Goal: Contribute content: Contribute content

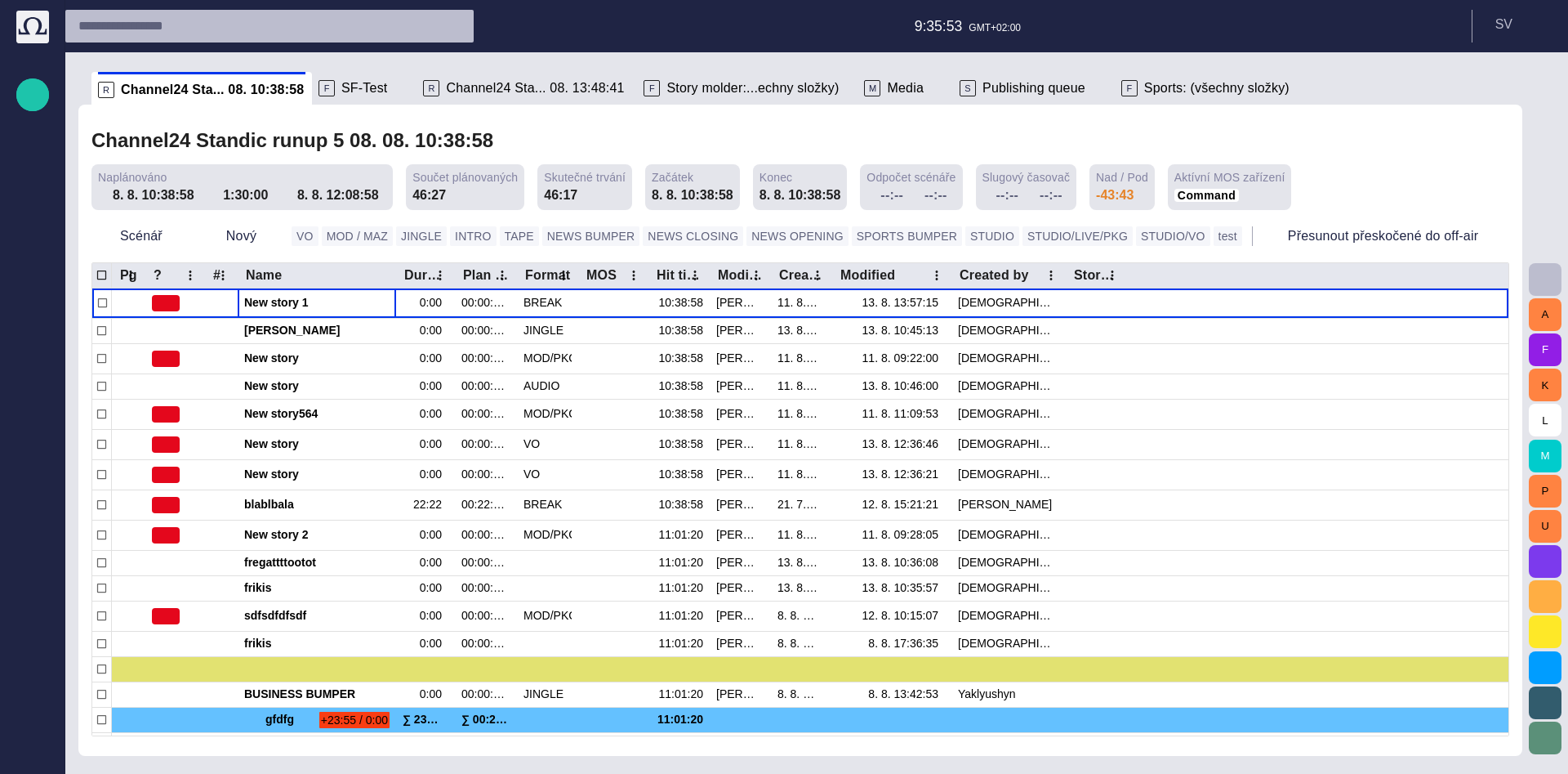
click at [1555, 277] on button "button" at bounding box center [1545, 279] width 33 height 33
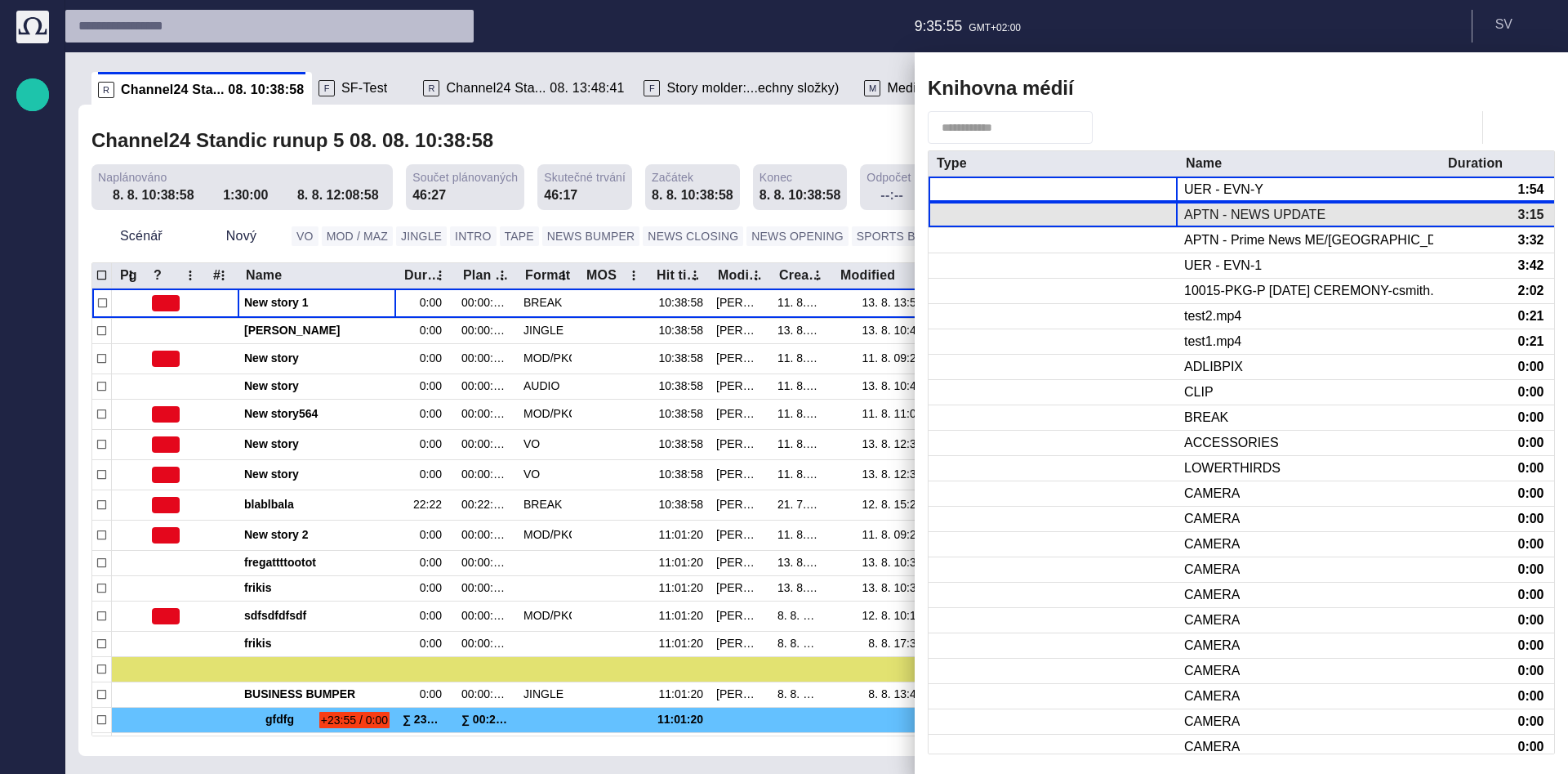
click at [1144, 212] on div at bounding box center [1053, 214] width 249 height 24
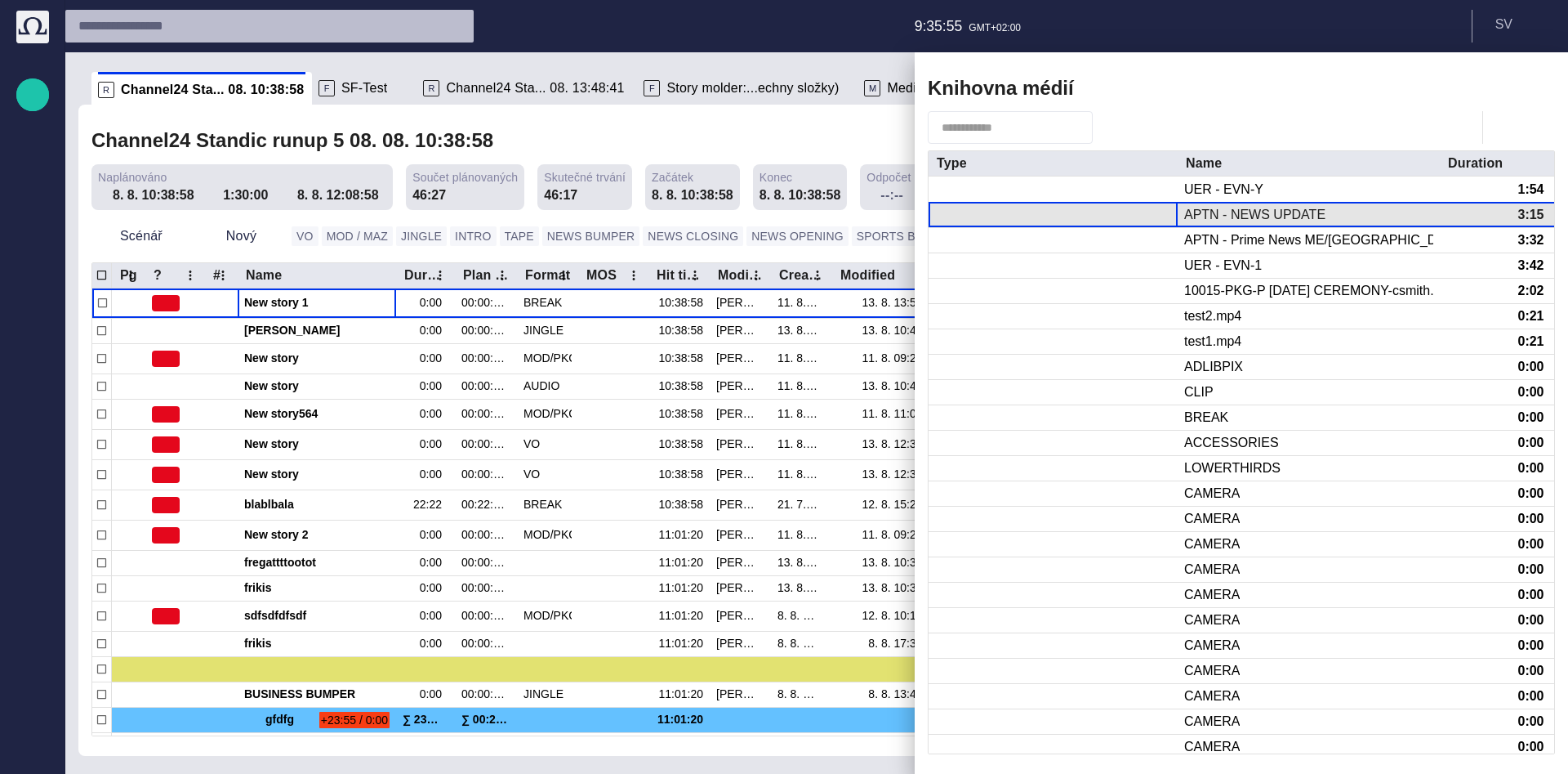
click at [1144, 212] on div at bounding box center [1053, 214] width 249 height 24
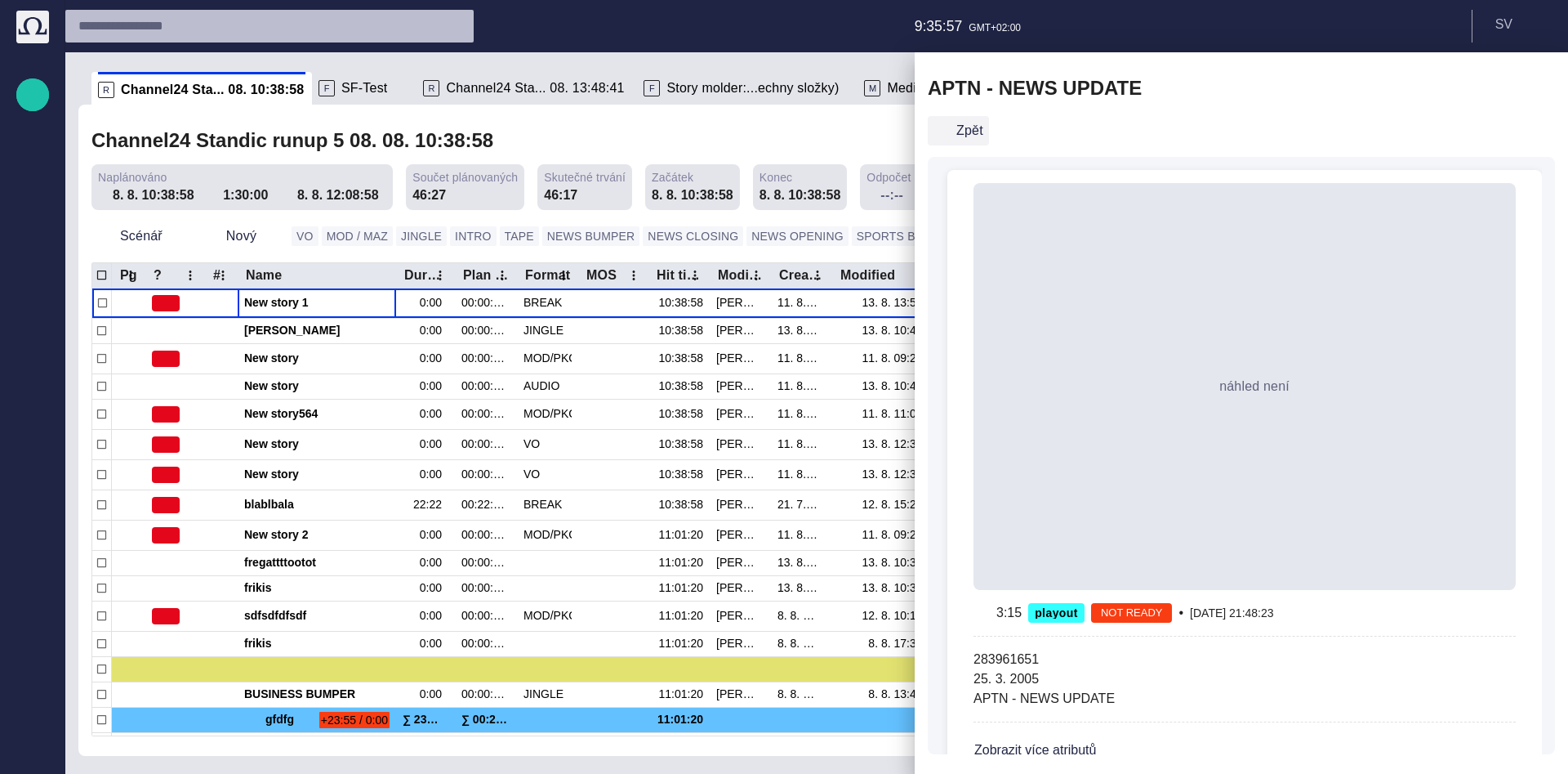
click at [974, 136] on button "Zpět" at bounding box center [958, 130] width 61 height 29
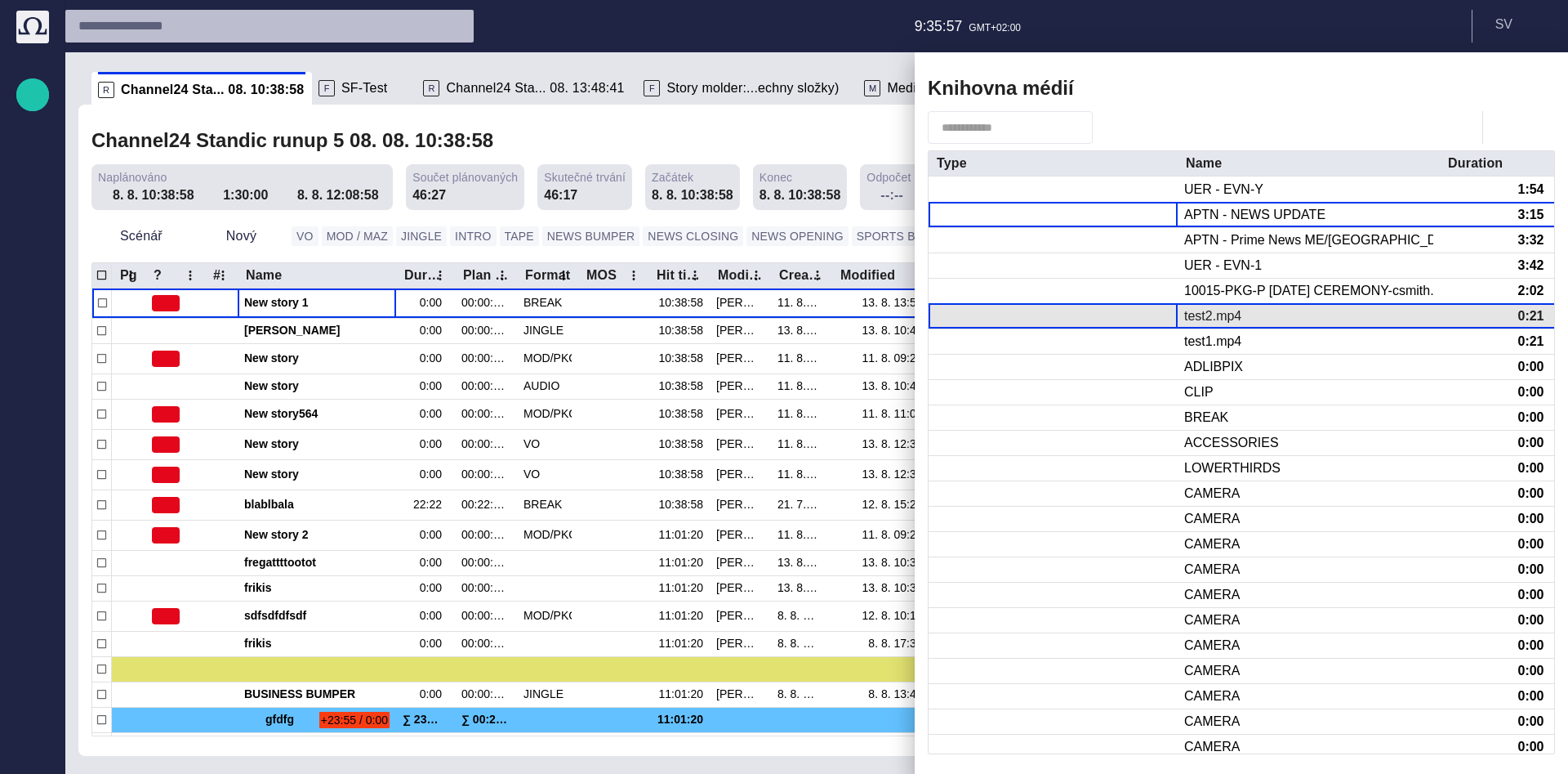
click at [1153, 316] on div at bounding box center [1053, 316] width 249 height 24
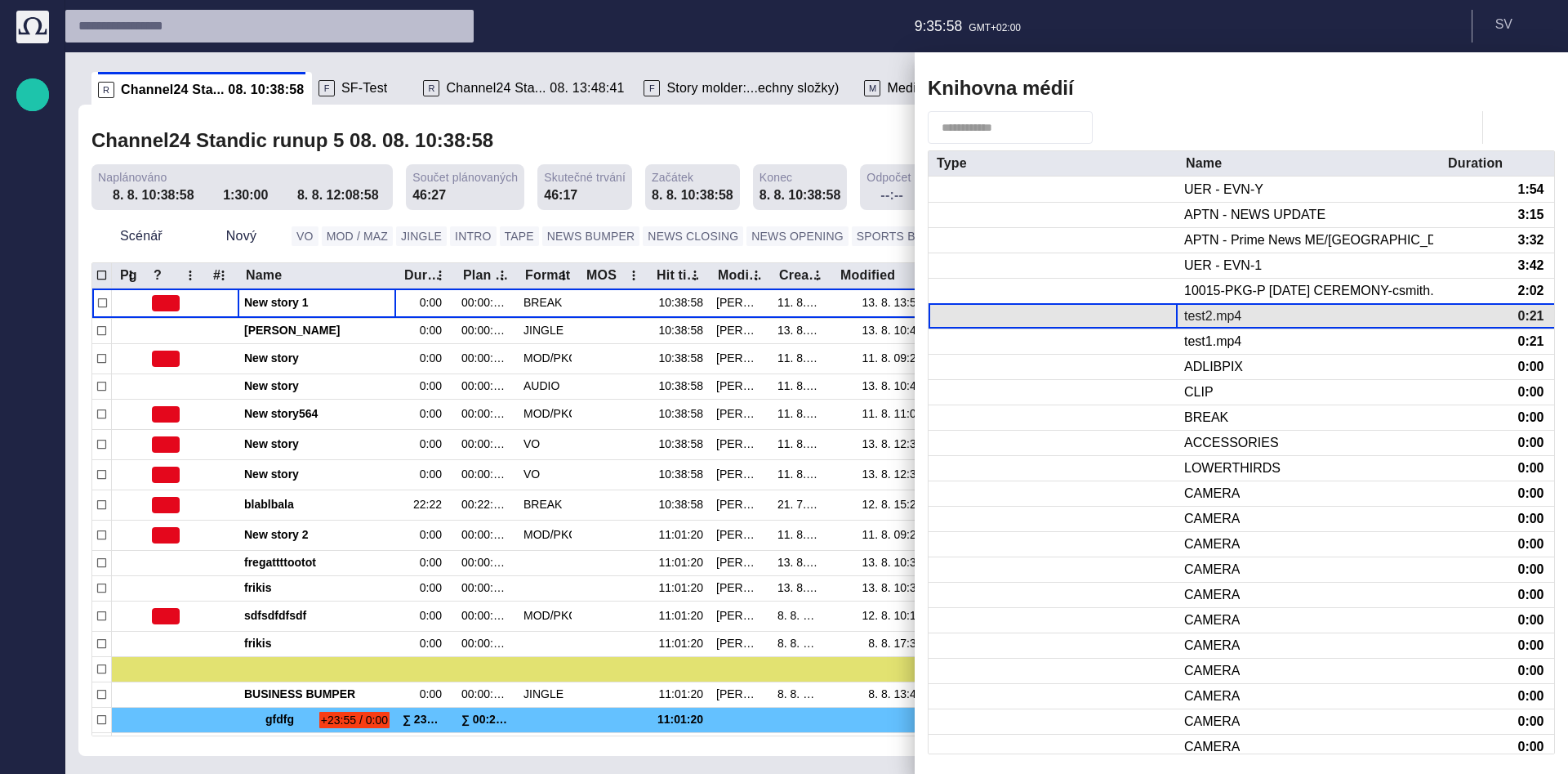
click at [1153, 316] on div at bounding box center [1053, 316] width 249 height 24
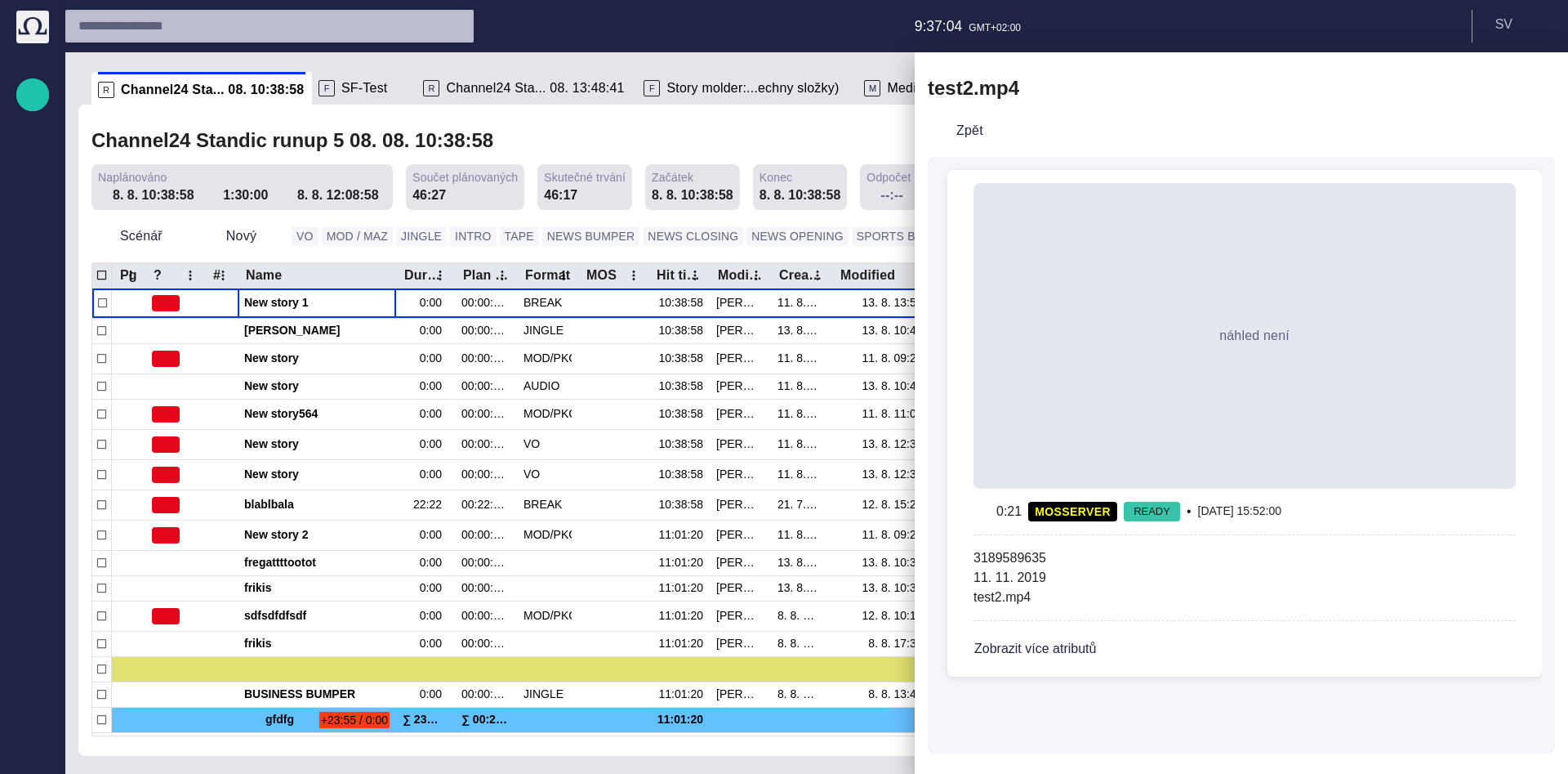
click at [819, 130] on div at bounding box center [784, 387] width 1568 height 774
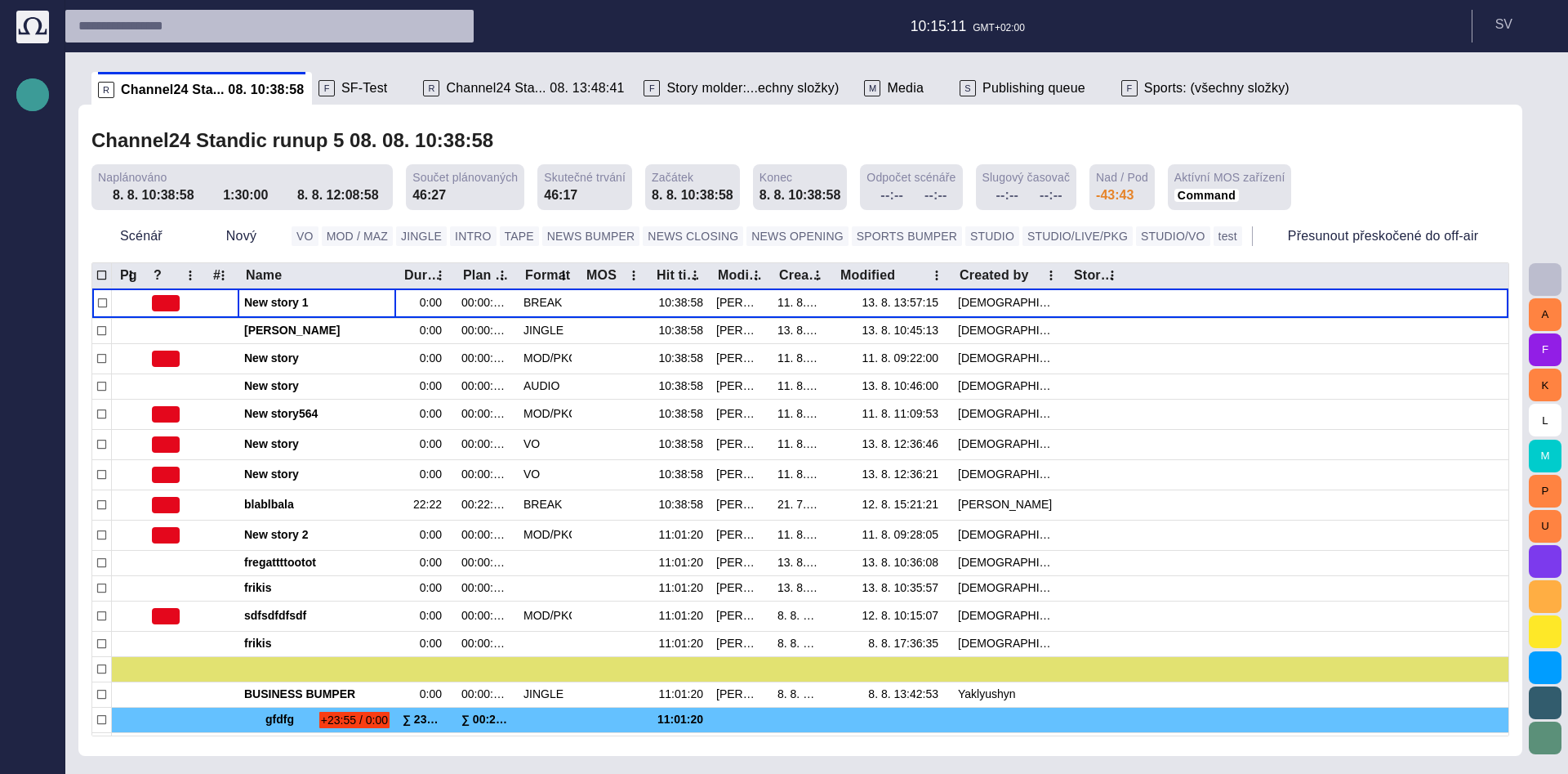
click at [30, 93] on span "button" at bounding box center [33, 94] width 20 height 21
click at [1319, 90] on div at bounding box center [1333, 88] width 29 height 33
click at [1325, 90] on span "button" at bounding box center [1334, 89] width 17 height 17
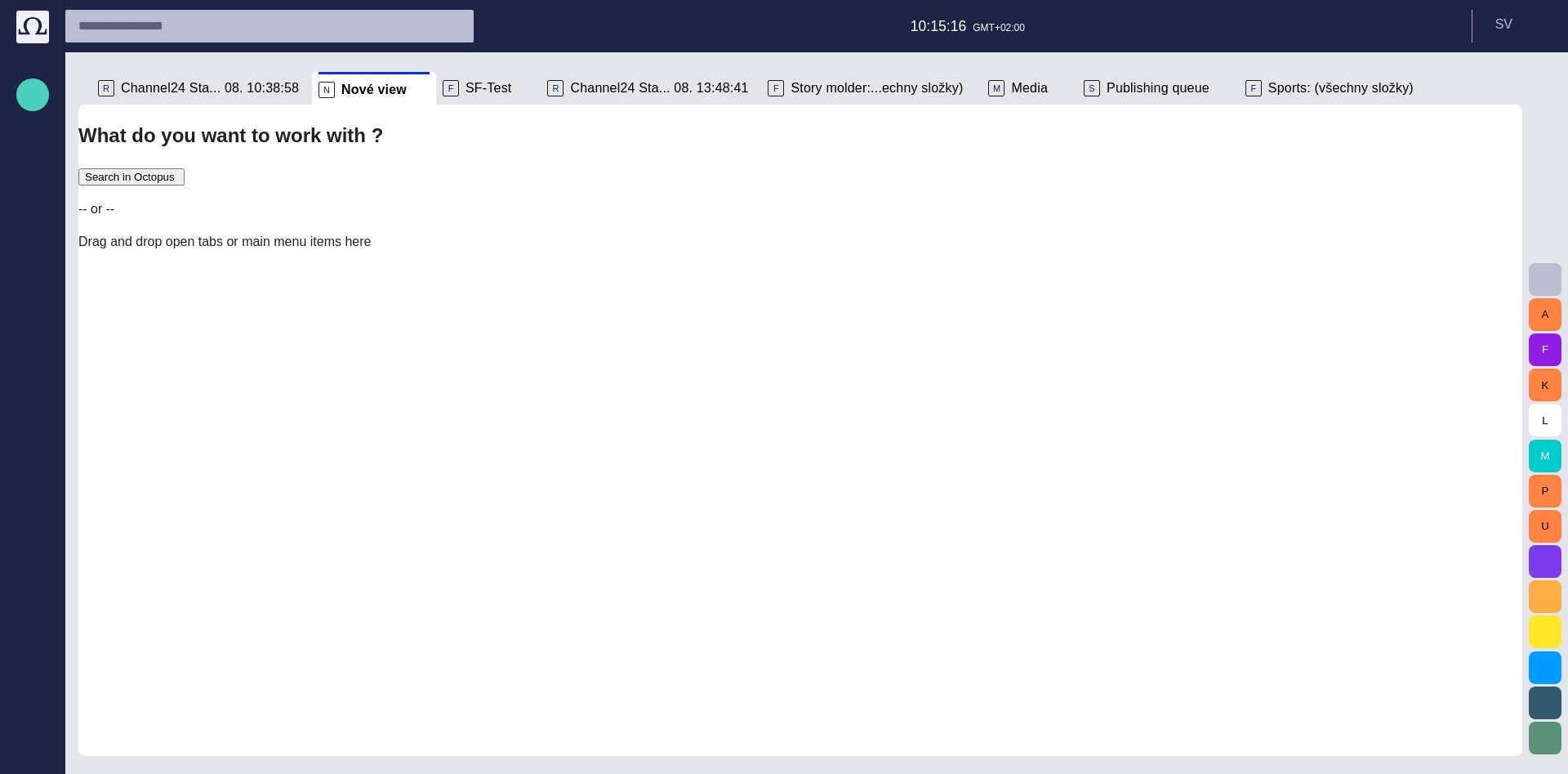
click at [25, 93] on button "button" at bounding box center [33, 94] width 33 height 33
click at [53, 99] on span "Story" at bounding box center [46, 89] width 13 height 20
type input "*******"
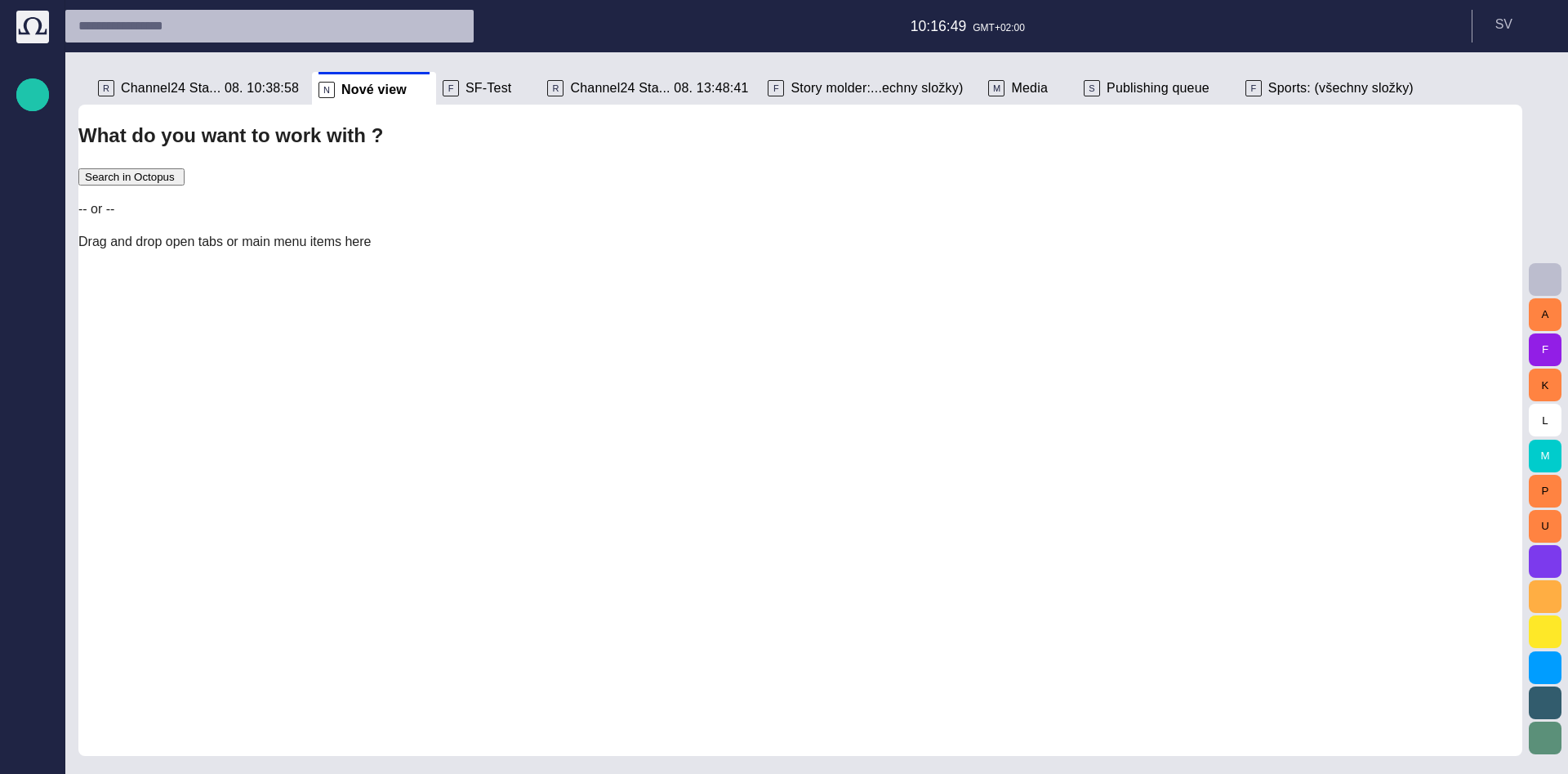
click at [246, 93] on span "Channel24 Sta... 08. 10:38:58" at bounding box center [210, 88] width 178 height 17
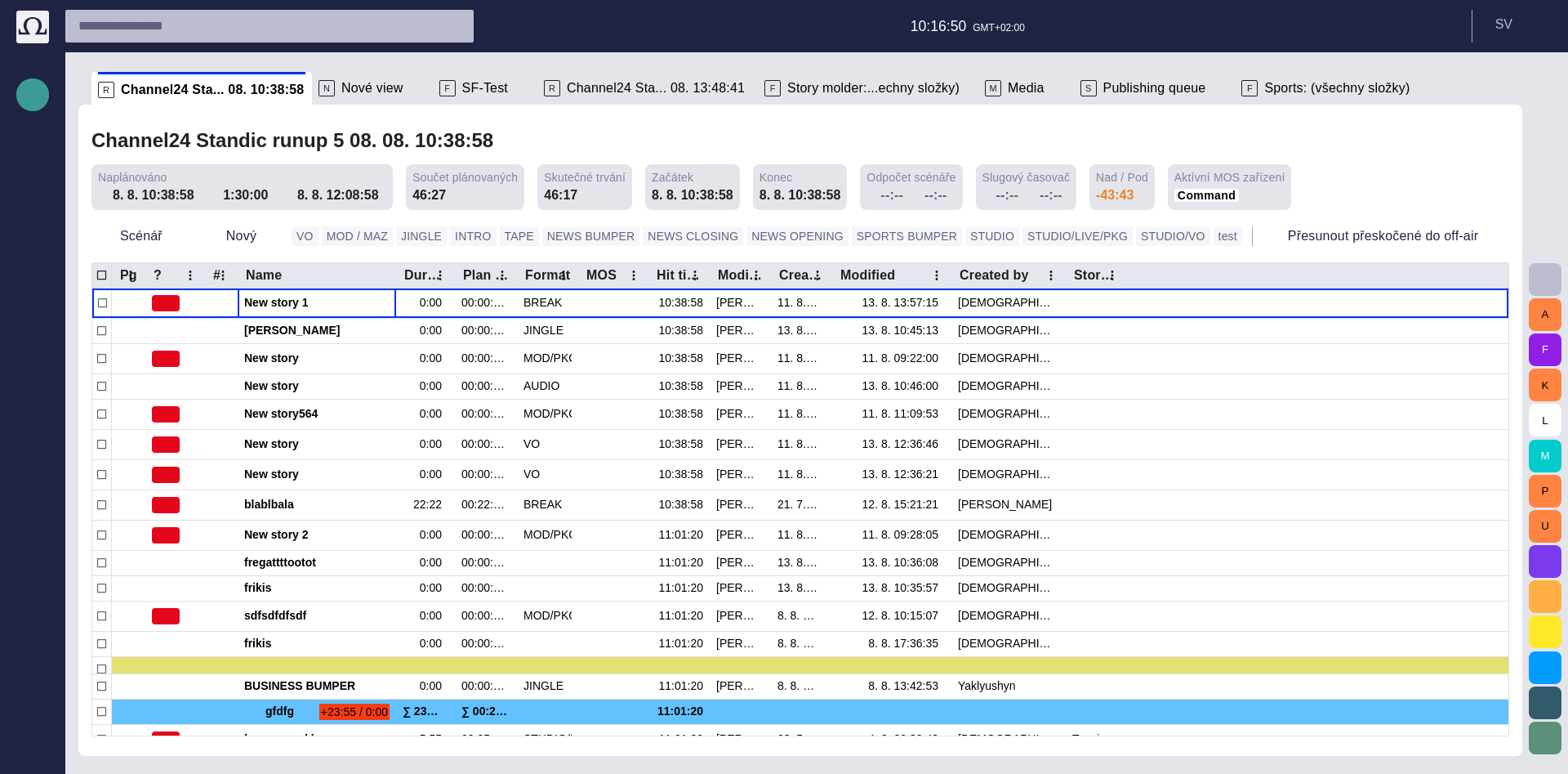
click at [39, 95] on span "button" at bounding box center [33, 94] width 20 height 21
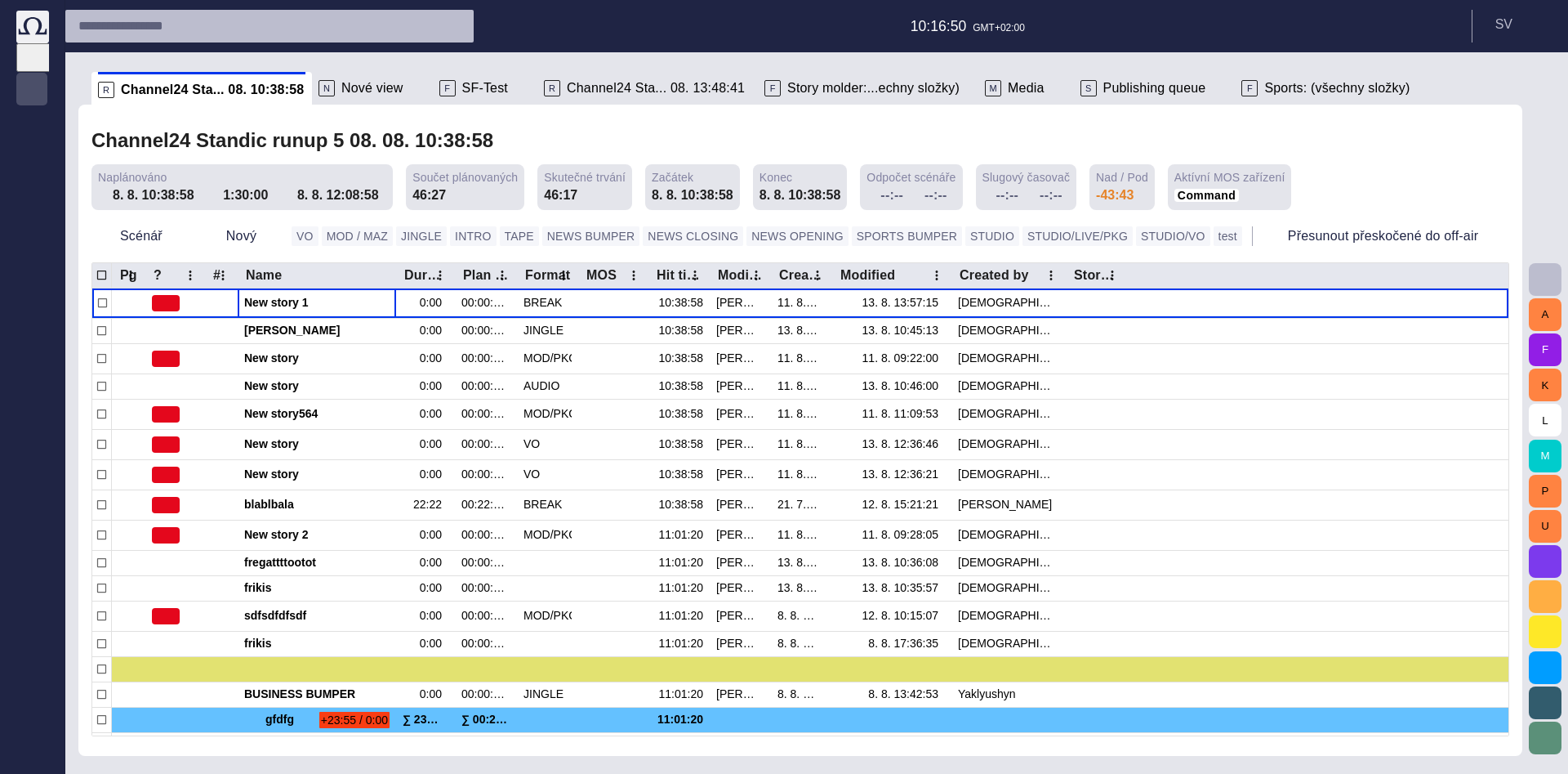
click at [53, 99] on span "Story" at bounding box center [46, 89] width 13 height 20
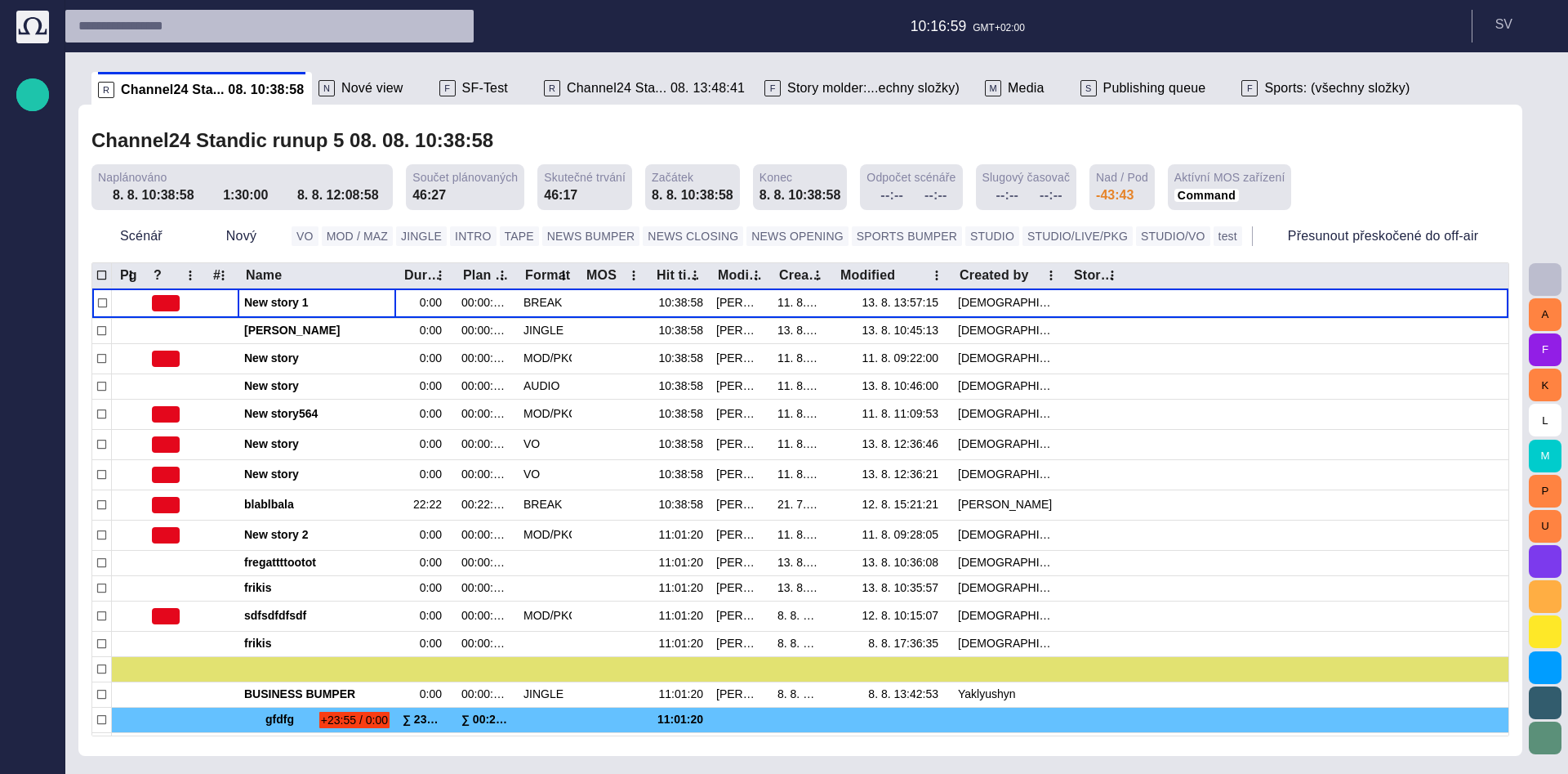
scroll to position [463, 0]
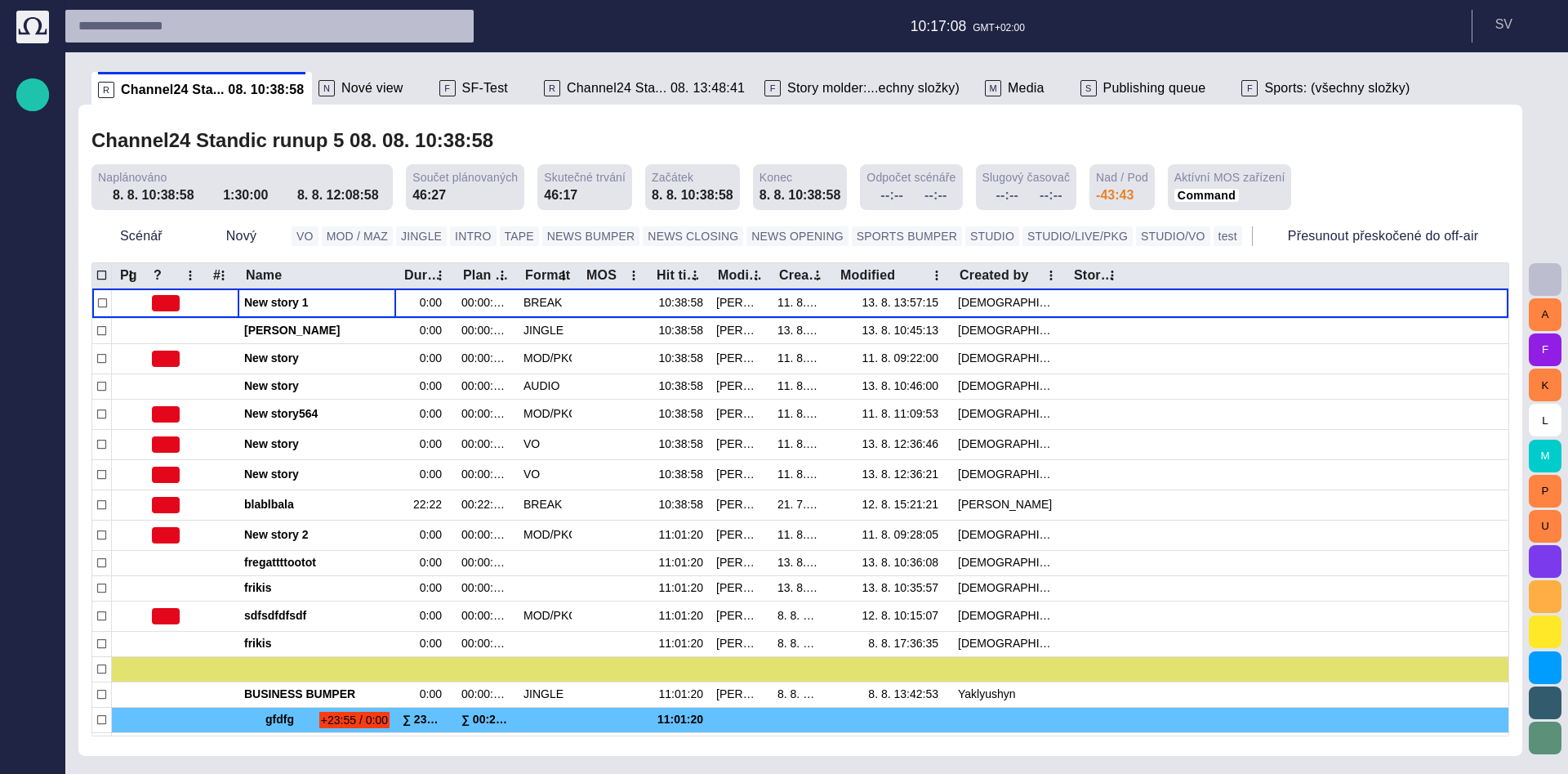
type input "*"
type input "******"
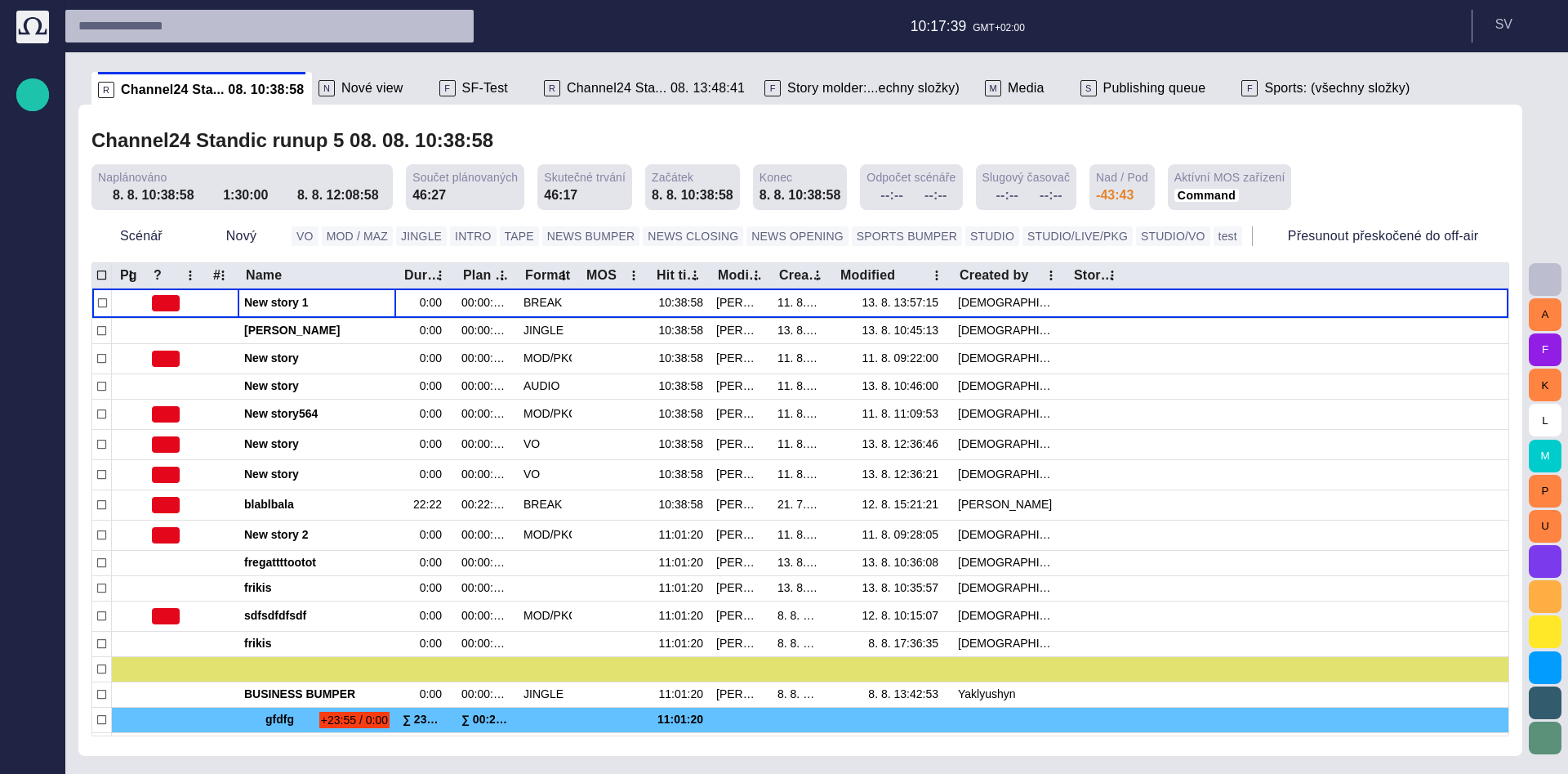
click at [442, 89] on p "F" at bounding box center [448, 88] width 17 height 17
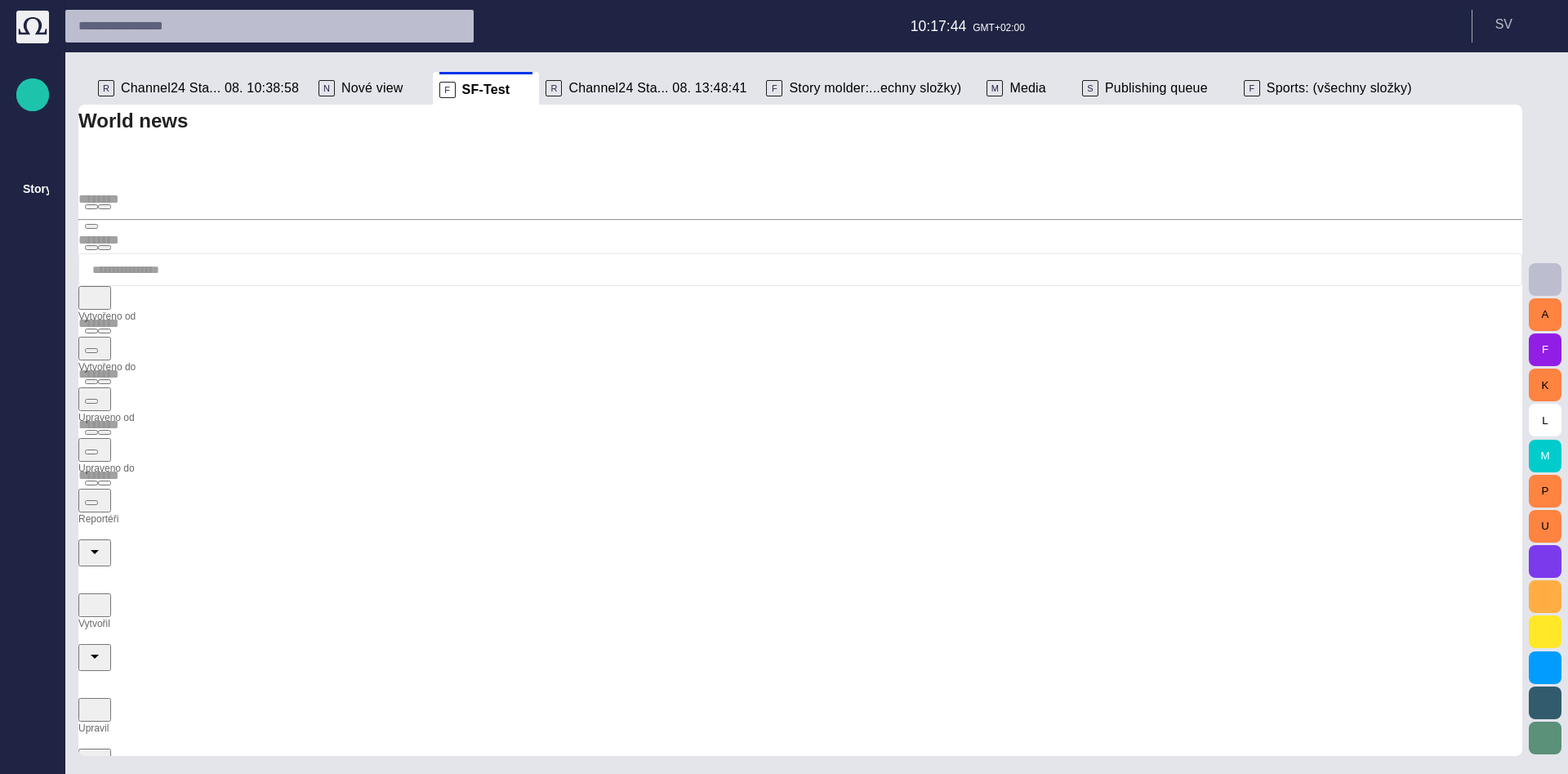
click at [111, 286] on button "button" at bounding box center [94, 298] width 33 height 23
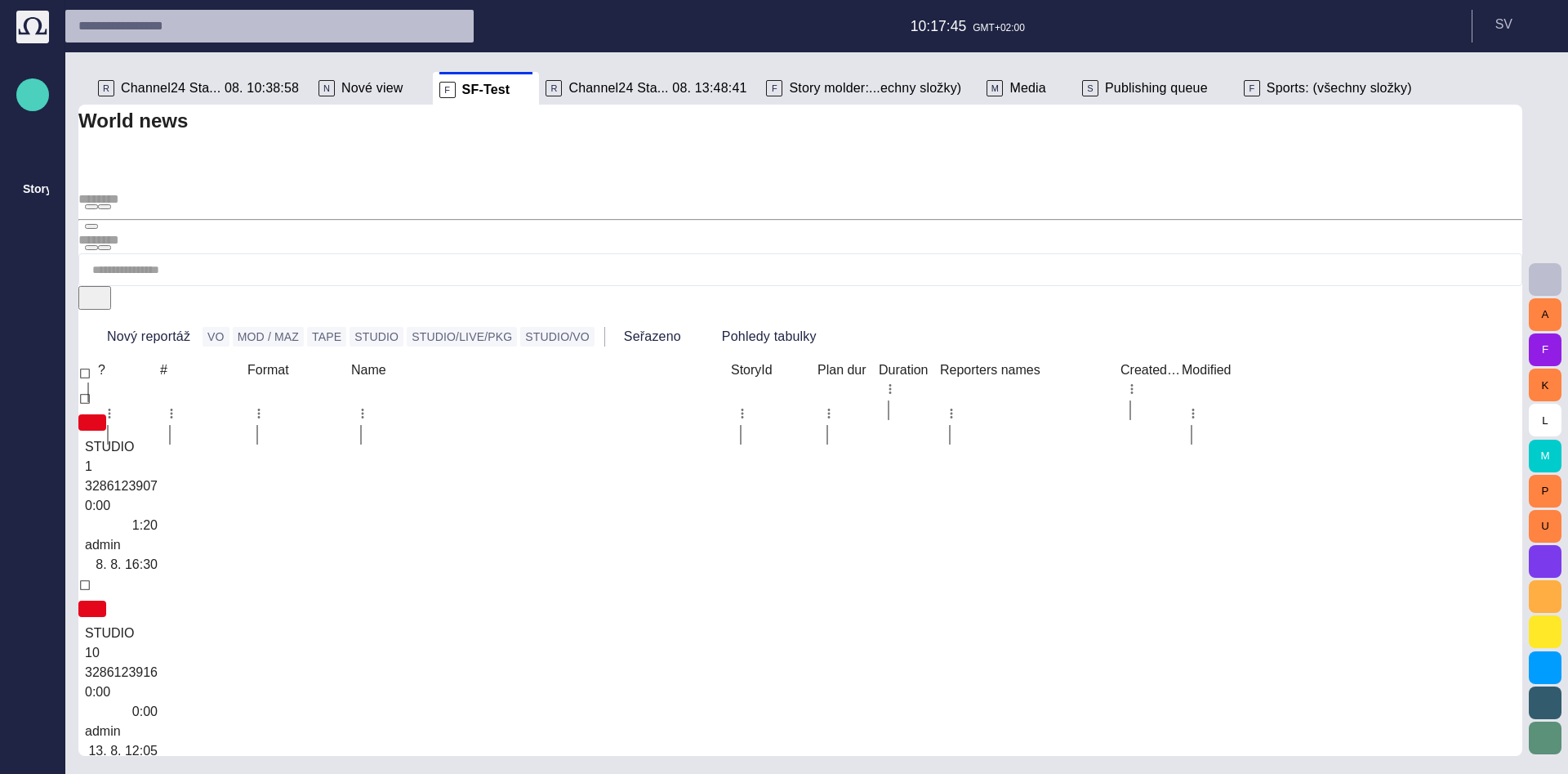
click at [38, 87] on span "button" at bounding box center [33, 94] width 20 height 21
click at [53, 99] on span "Story" at bounding box center [46, 89] width 13 height 20
click at [885, 85] on span "Story molder:...echny složky)" at bounding box center [875, 88] width 173 height 17
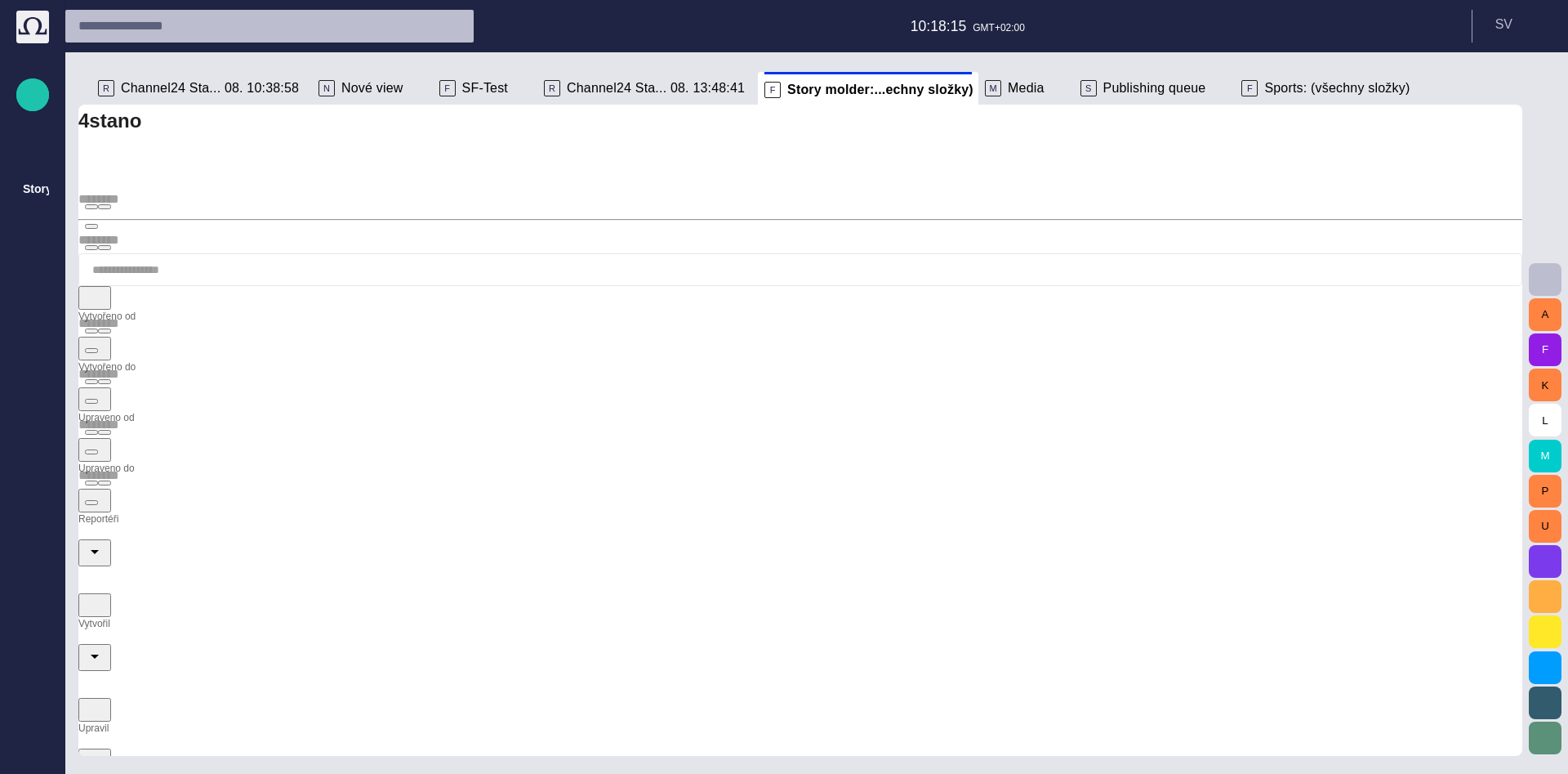
click at [98, 289] on span "button" at bounding box center [90, 297] width 17 height 17
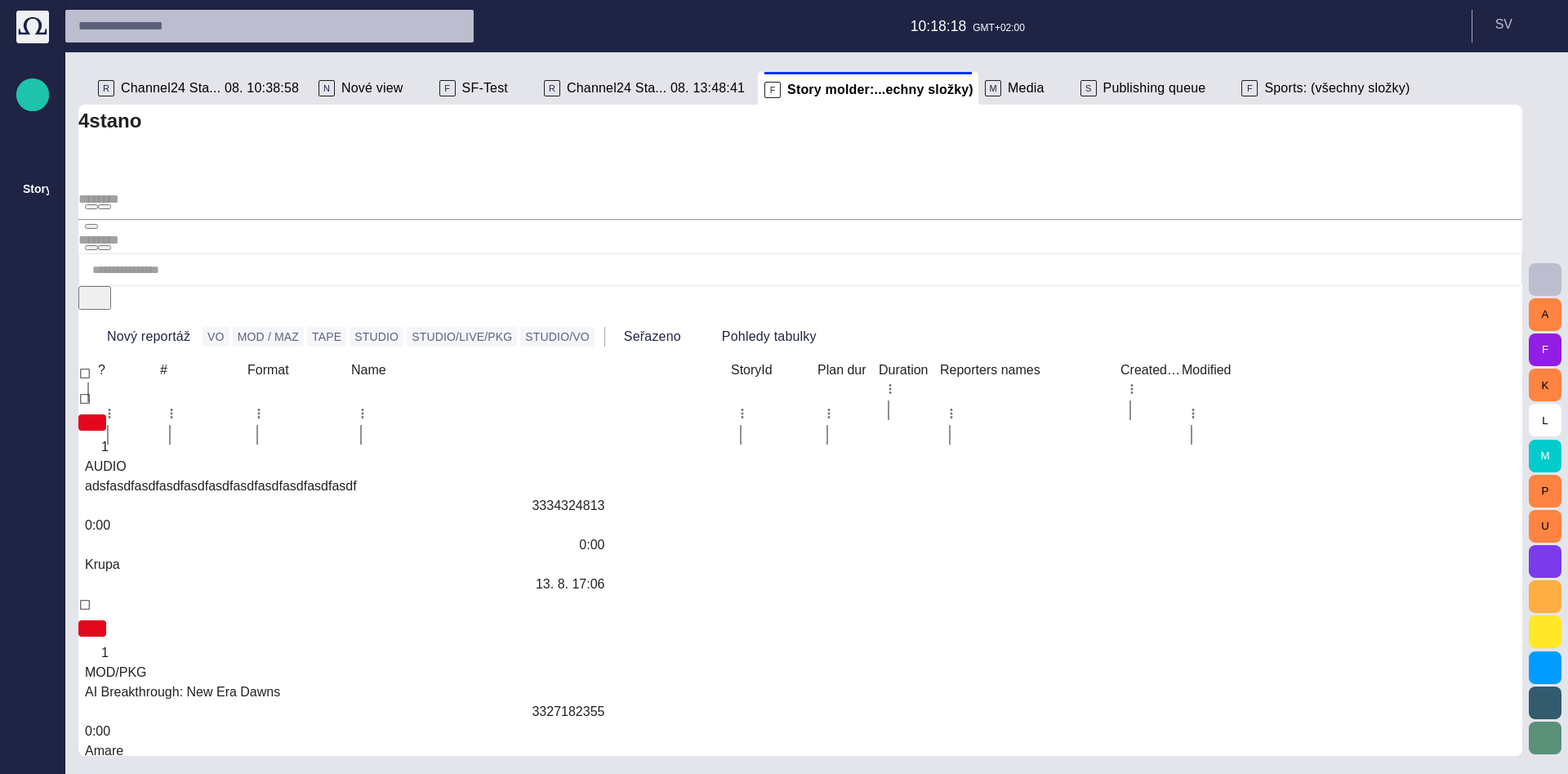
click at [1268, 93] on span "Sports: (všechny složky)" at bounding box center [1337, 88] width 145 height 17
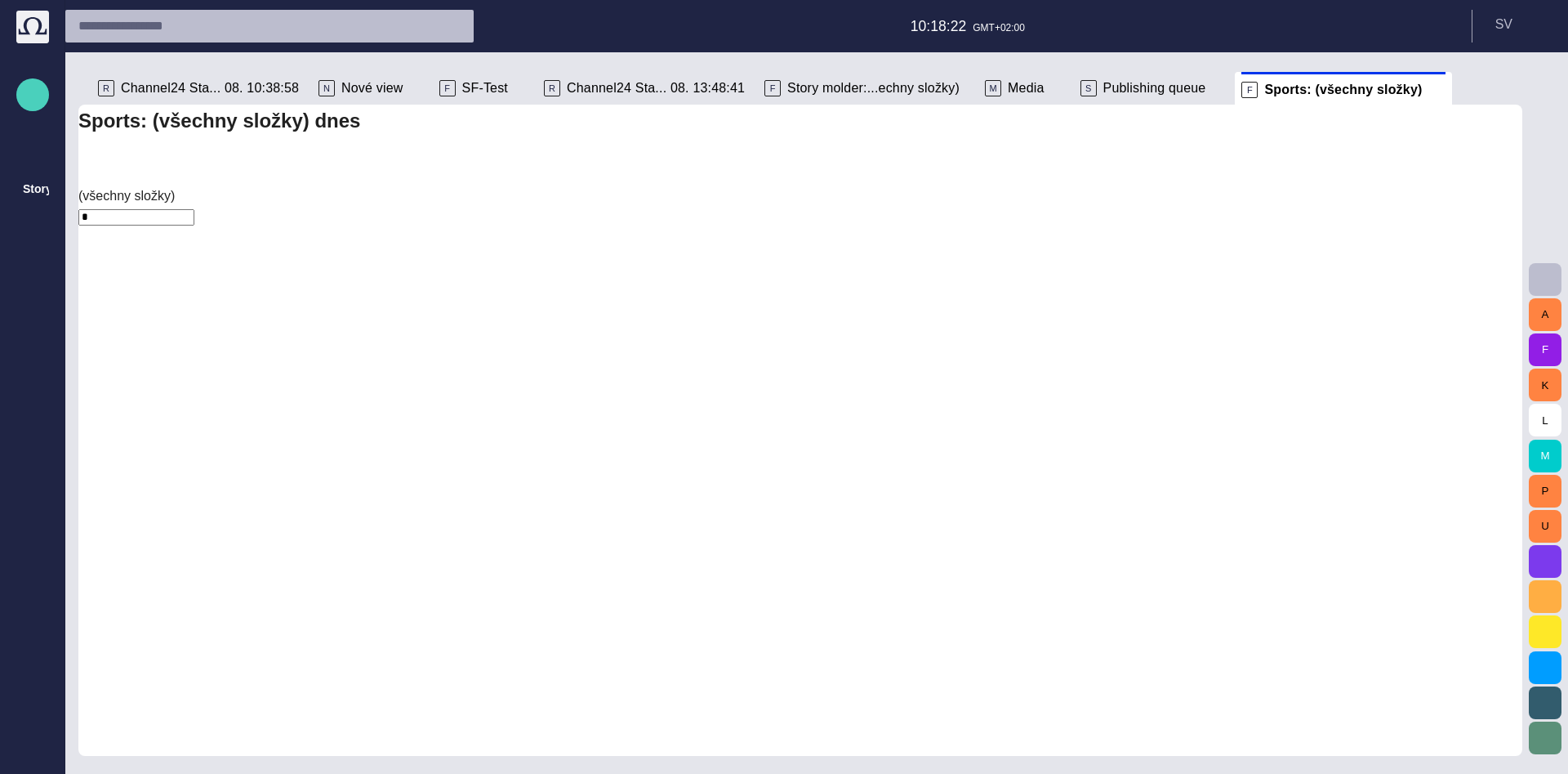
click at [36, 90] on span "button" at bounding box center [33, 94] width 20 height 21
click at [53, 99] on span "Story" at bounding box center [46, 89] width 13 height 20
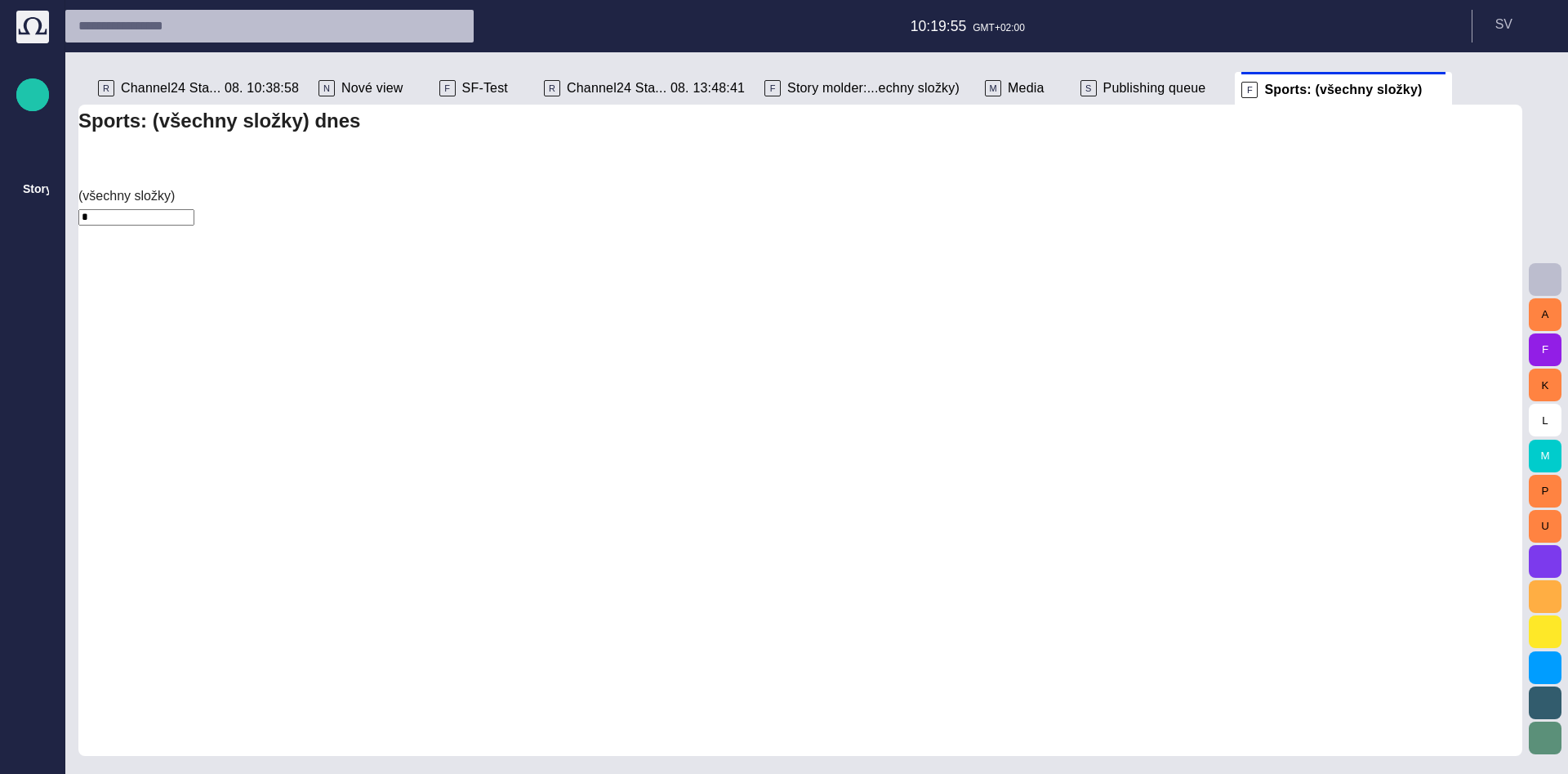
click at [32, 747] on span "button" at bounding box center [33, 751] width 13 height 13
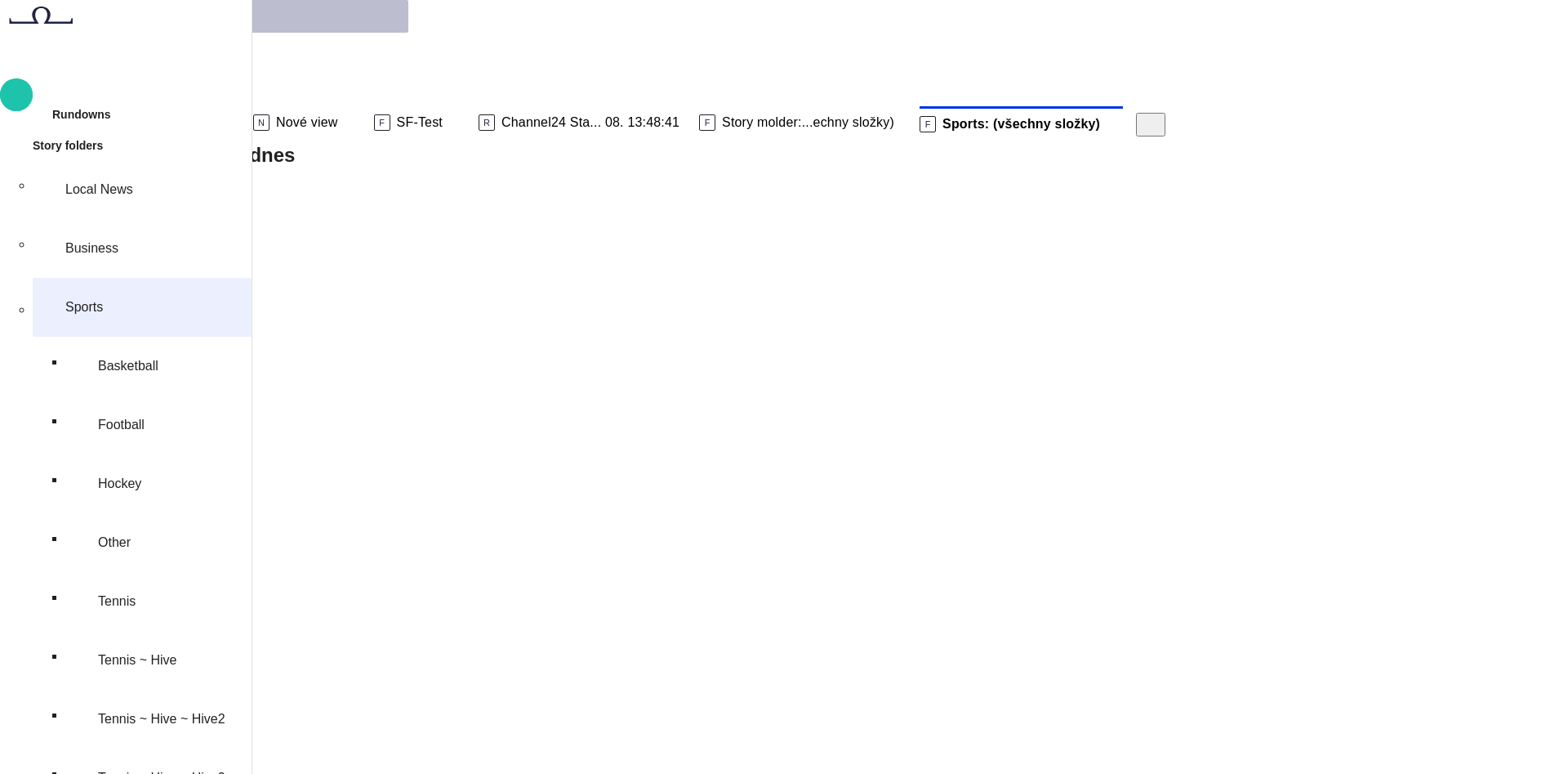
scroll to position [131, 0]
click at [1542, 113] on span "button" at bounding box center [1552, 123] width 20 height 20
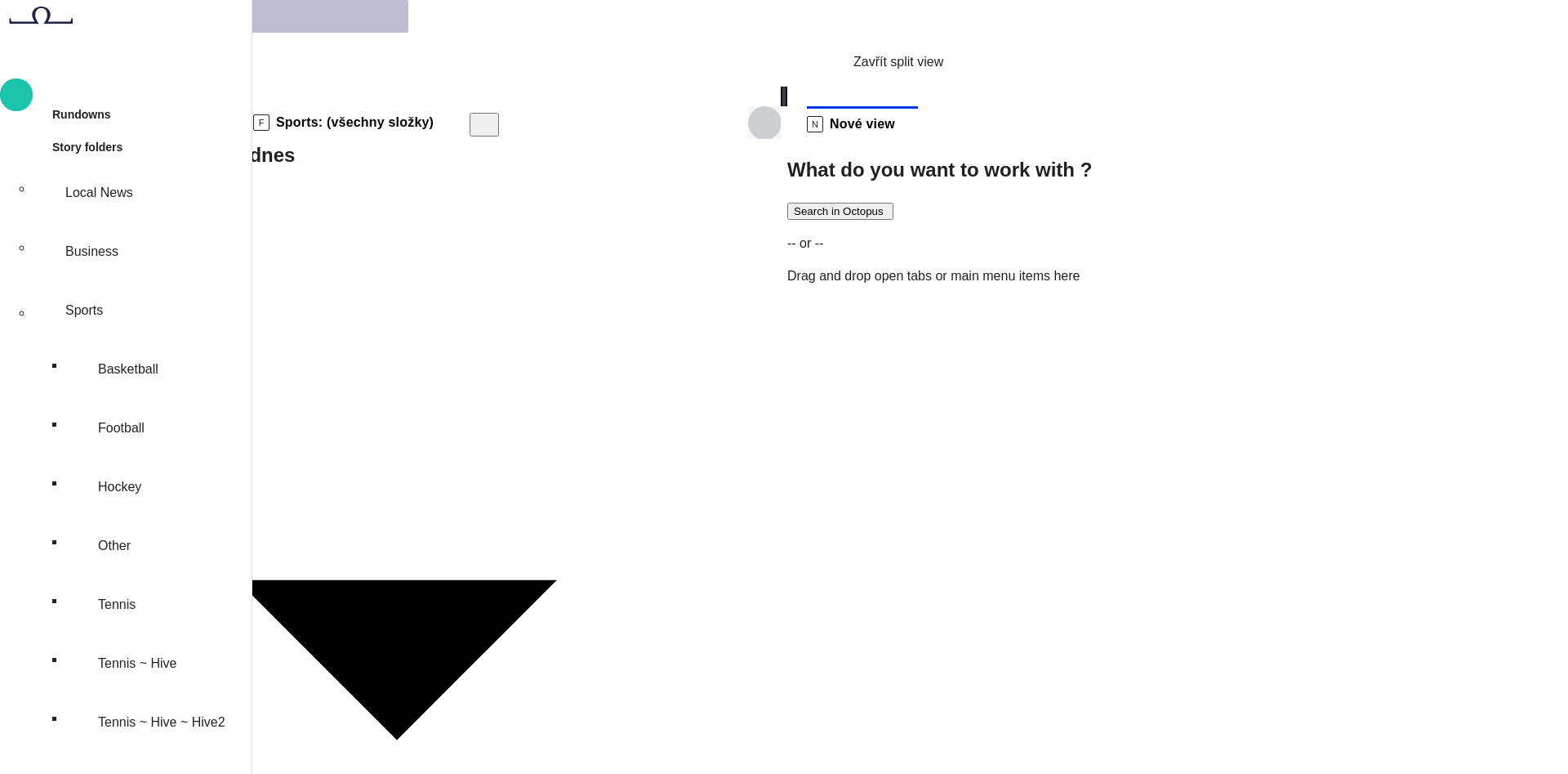
click at [774, 113] on span "button" at bounding box center [764, 123] width 20 height 20
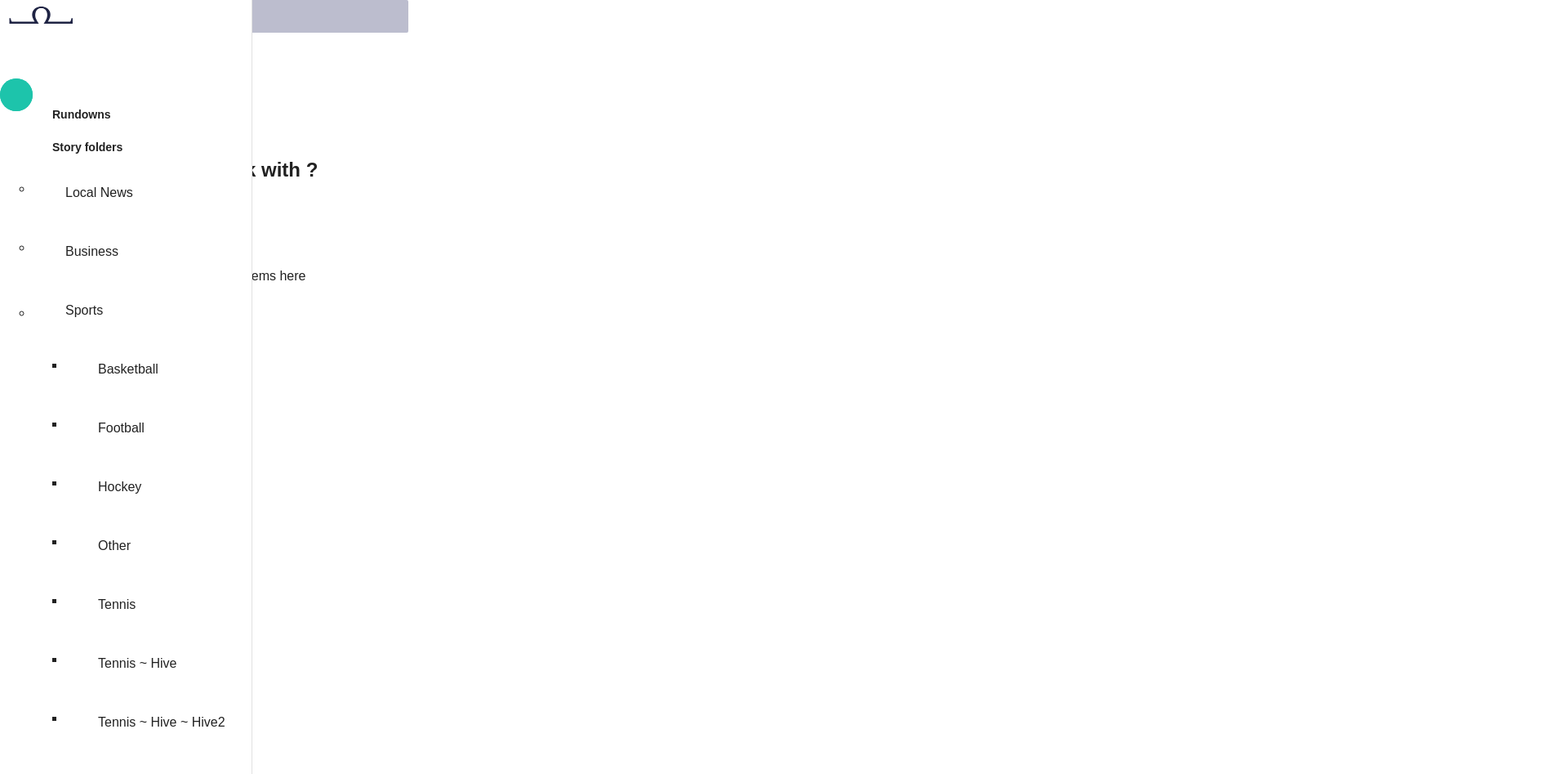
click at [97, 54] on button "S V" at bounding box center [58, 68] width 76 height 29
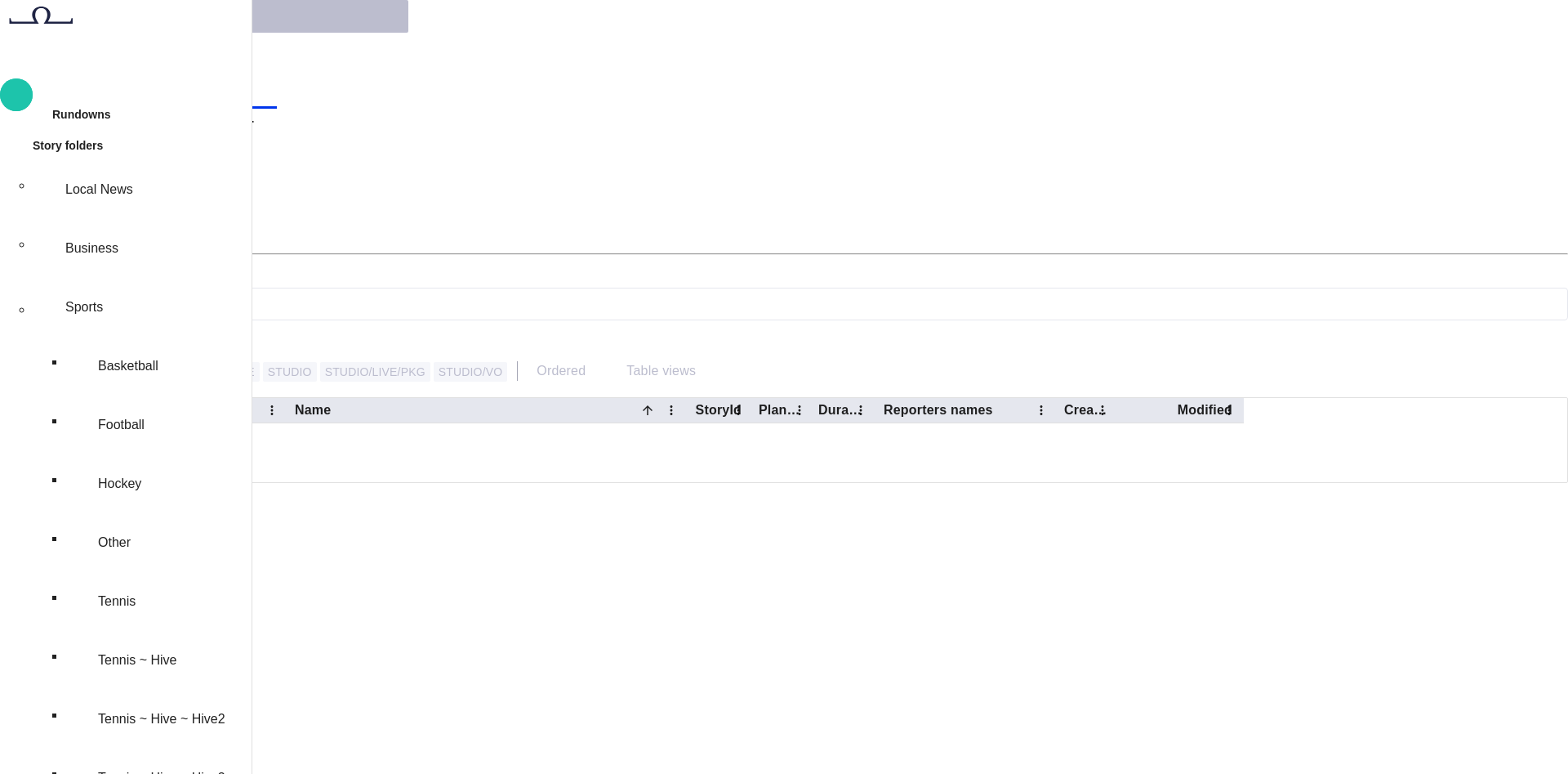
scroll to position [33, 0]
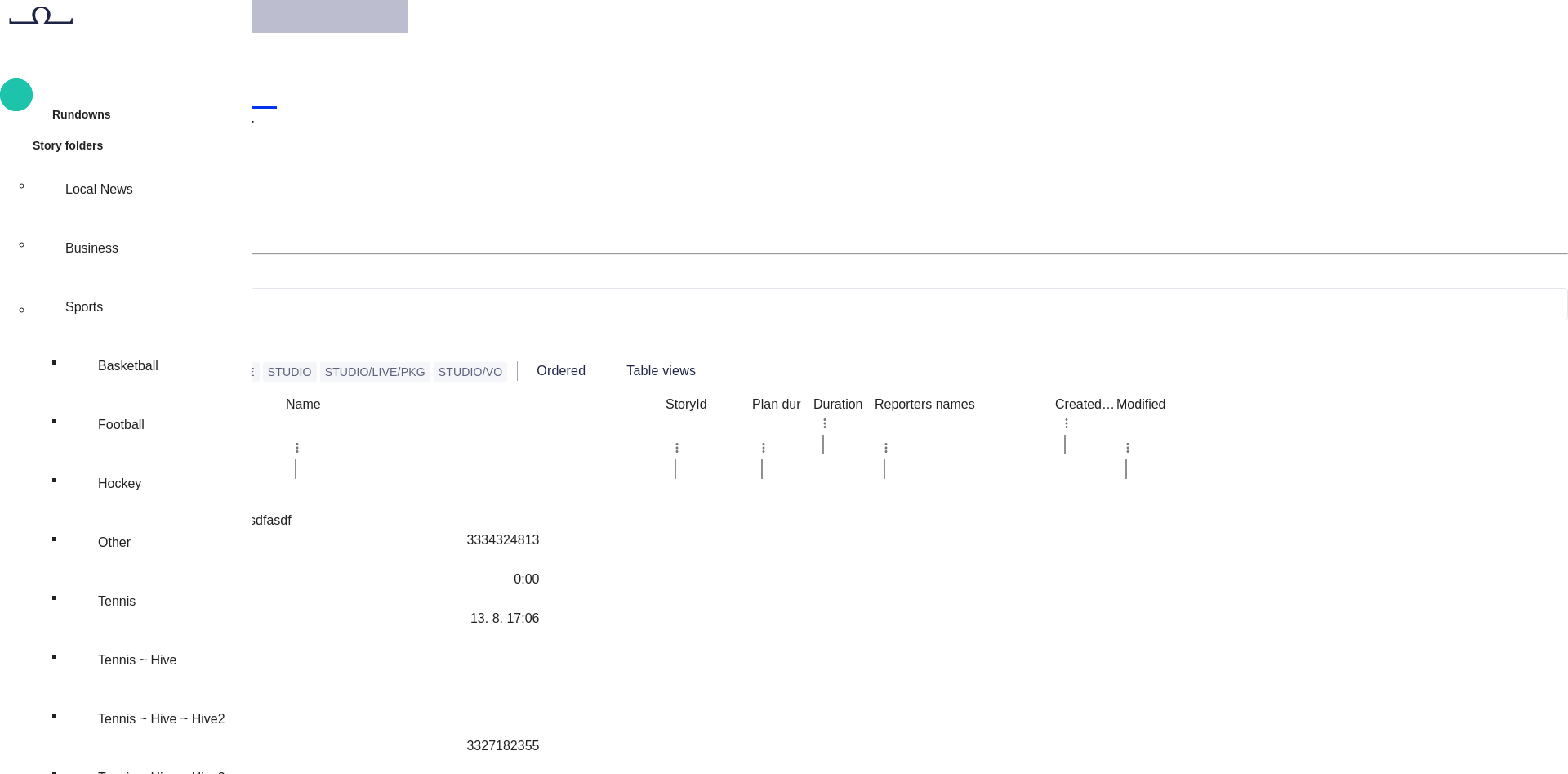
click at [204, 281] on div "Sports" at bounding box center [152, 307] width 186 height 53
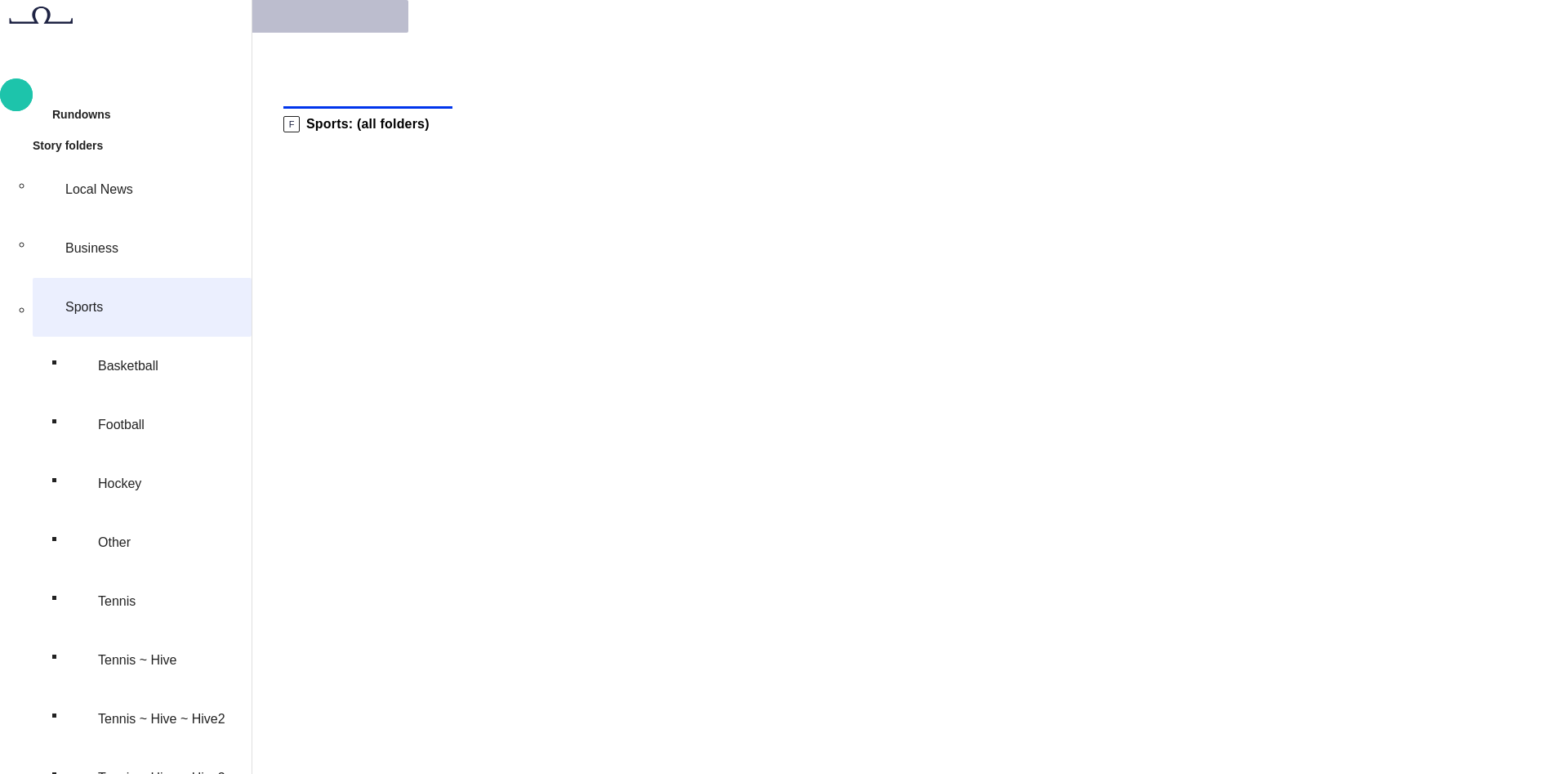
scroll to position [131, 0]
click at [136, 114] on span at bounding box center [128, 123] width 17 height 17
click at [154, 114] on span at bounding box center [147, 123] width 17 height 17
type input "*********"
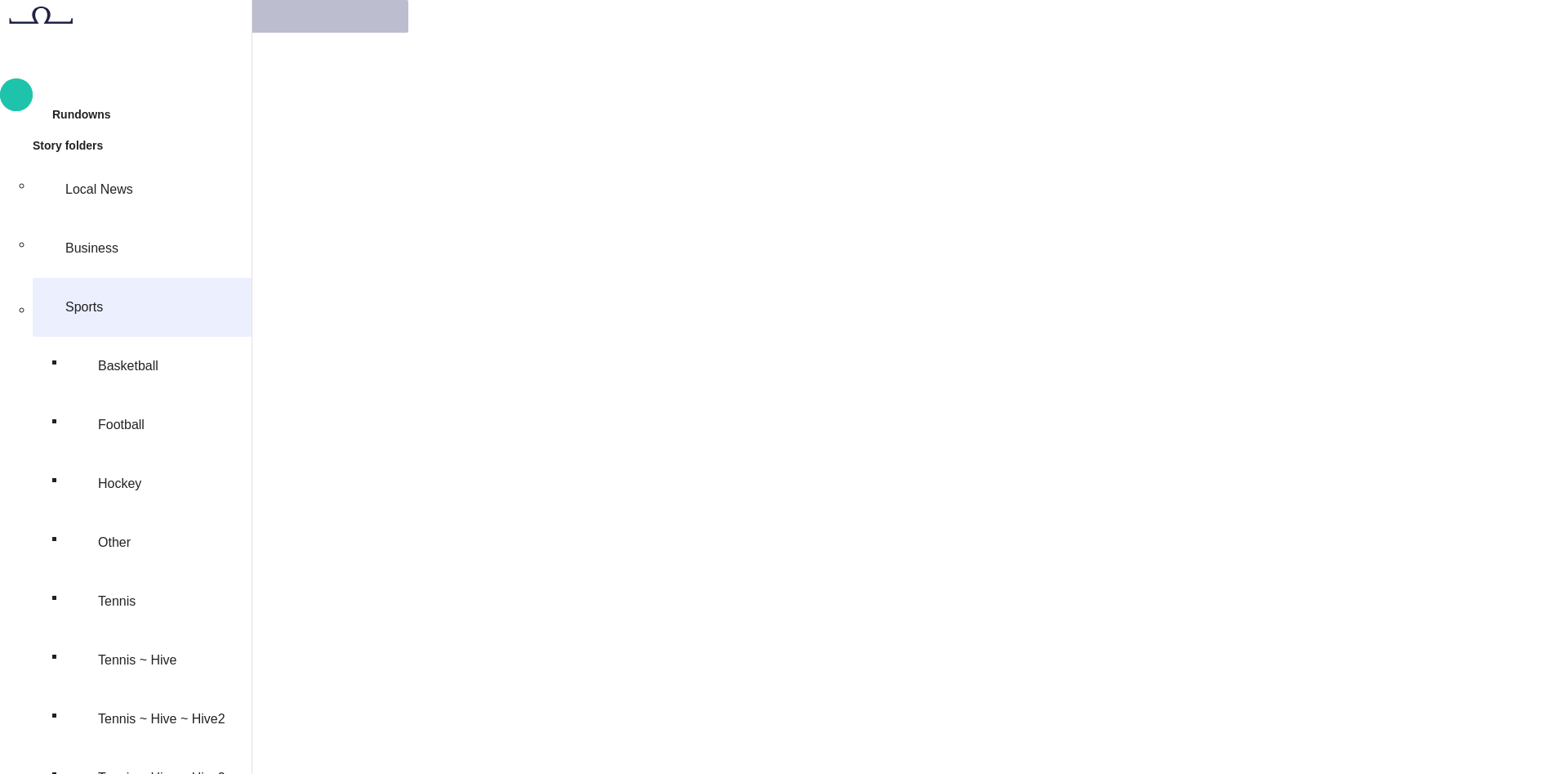
click at [423, 182] on body "Story Rundown Rundowns Story folders Local News Business Sports Basketball Foot…" at bounding box center [784, 651] width 1568 height 1302
click at [592, 449] on div at bounding box center [784, 387] width 1568 height 774
click at [26, 93] on span "button" at bounding box center [17, 94] width 20 height 21
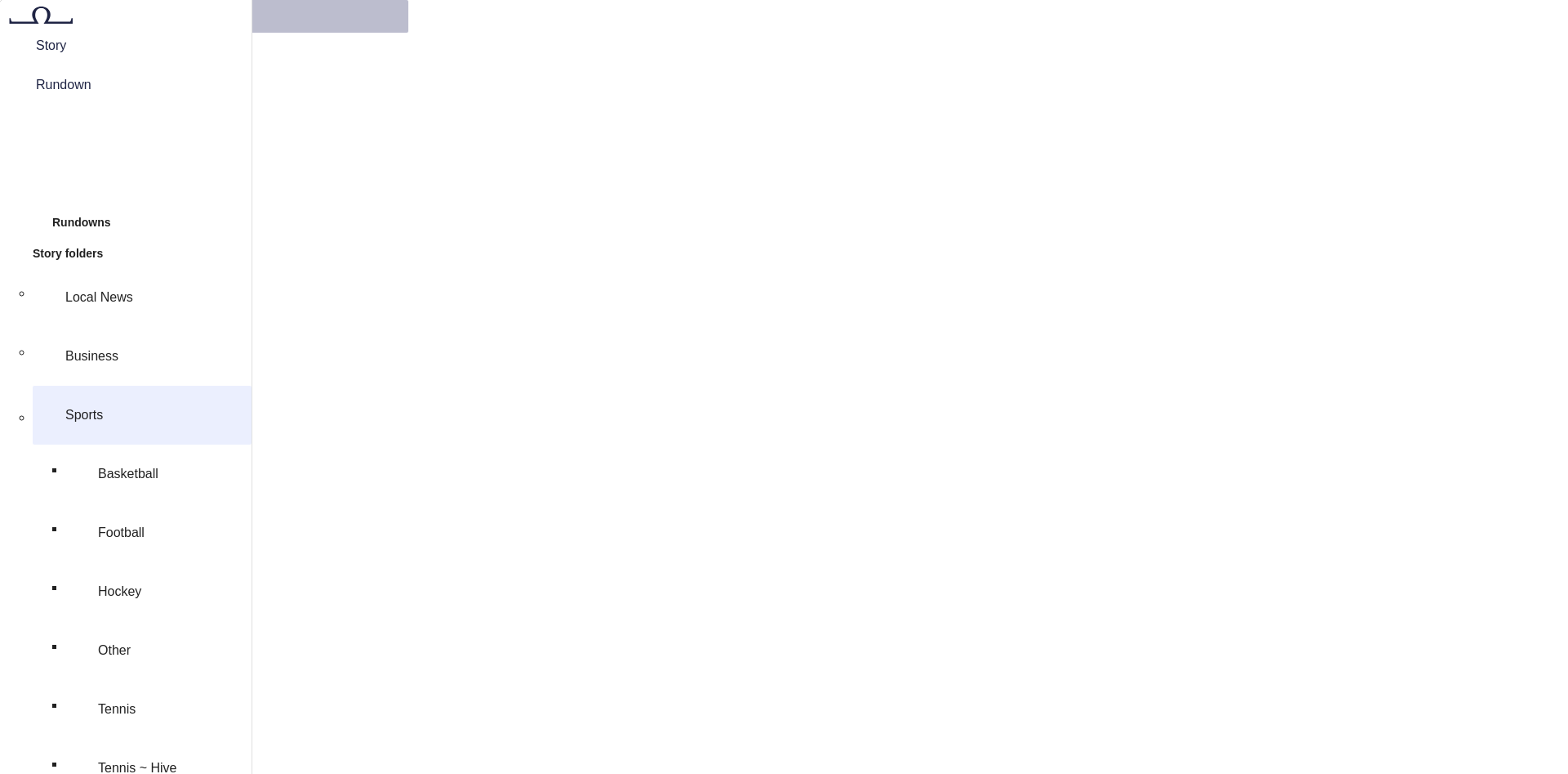
click at [71, 56] on span "Story" at bounding box center [126, 46] width 207 height 20
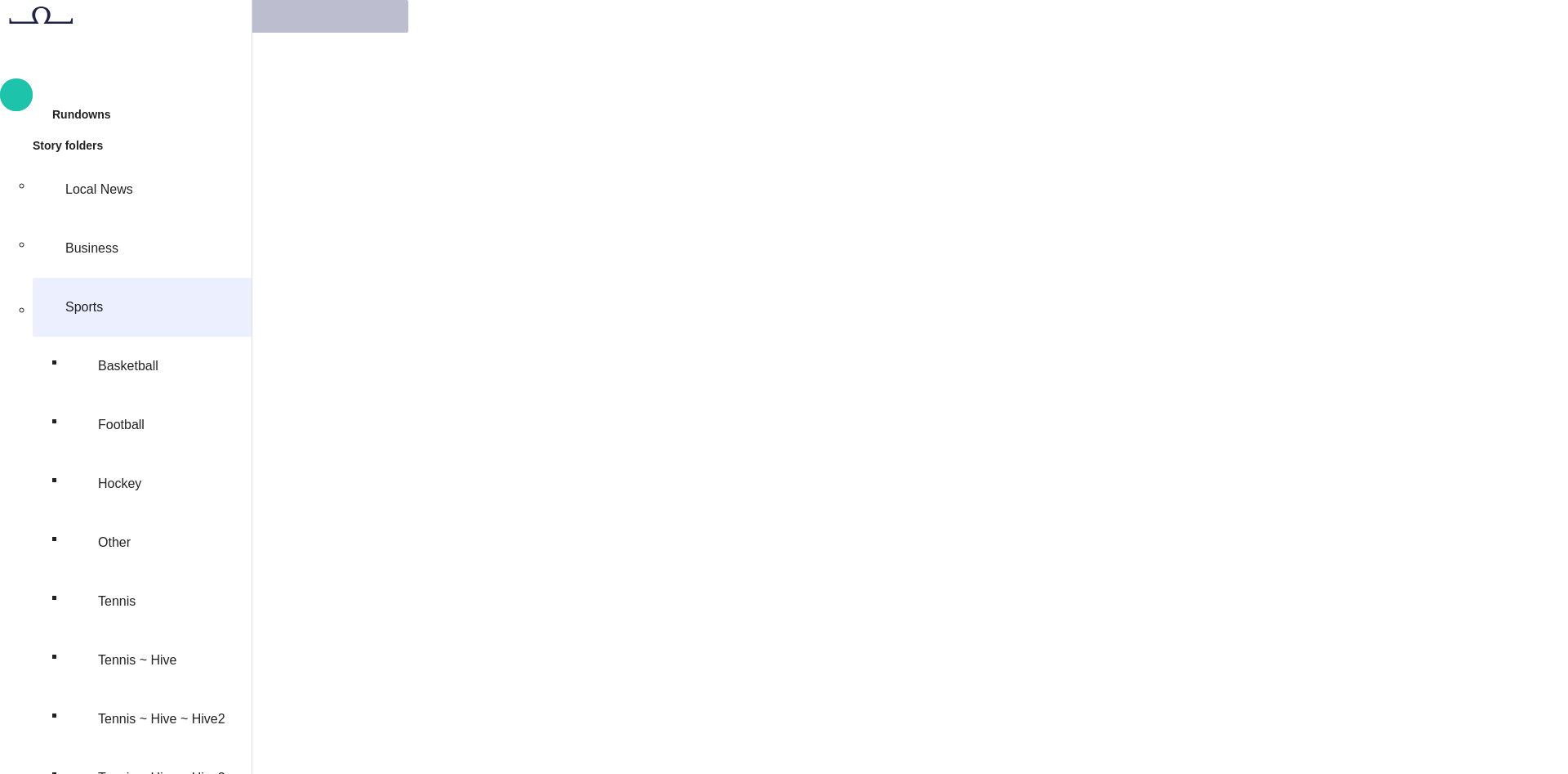
scroll to position [229, 0]
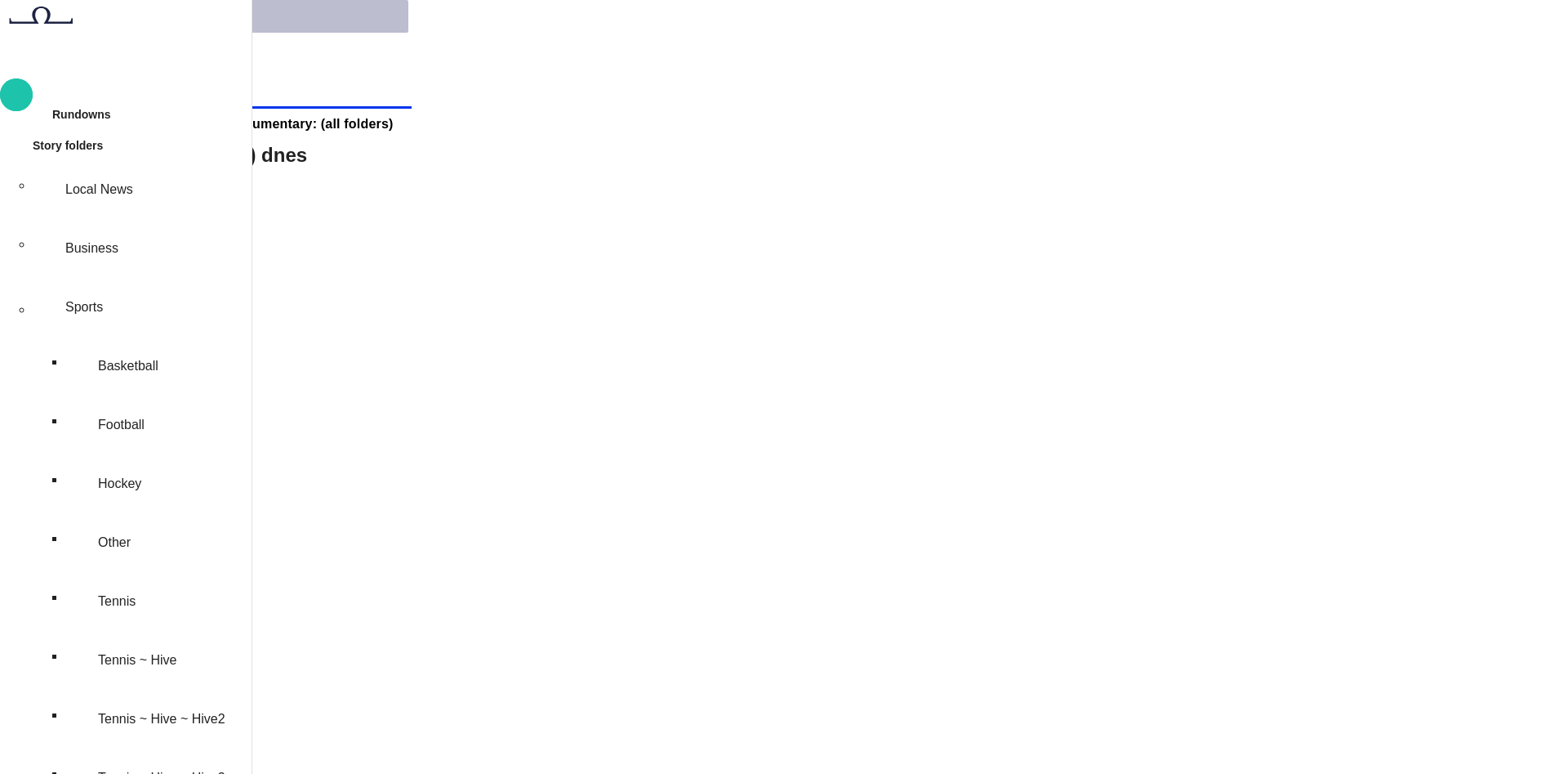
scroll to position [589, 0]
click at [428, 190] on body "Story Rundown Rundowns Story folders Local News Business Sports Basketball Foot…" at bounding box center [784, 651] width 1568 height 1302
type input "*********"
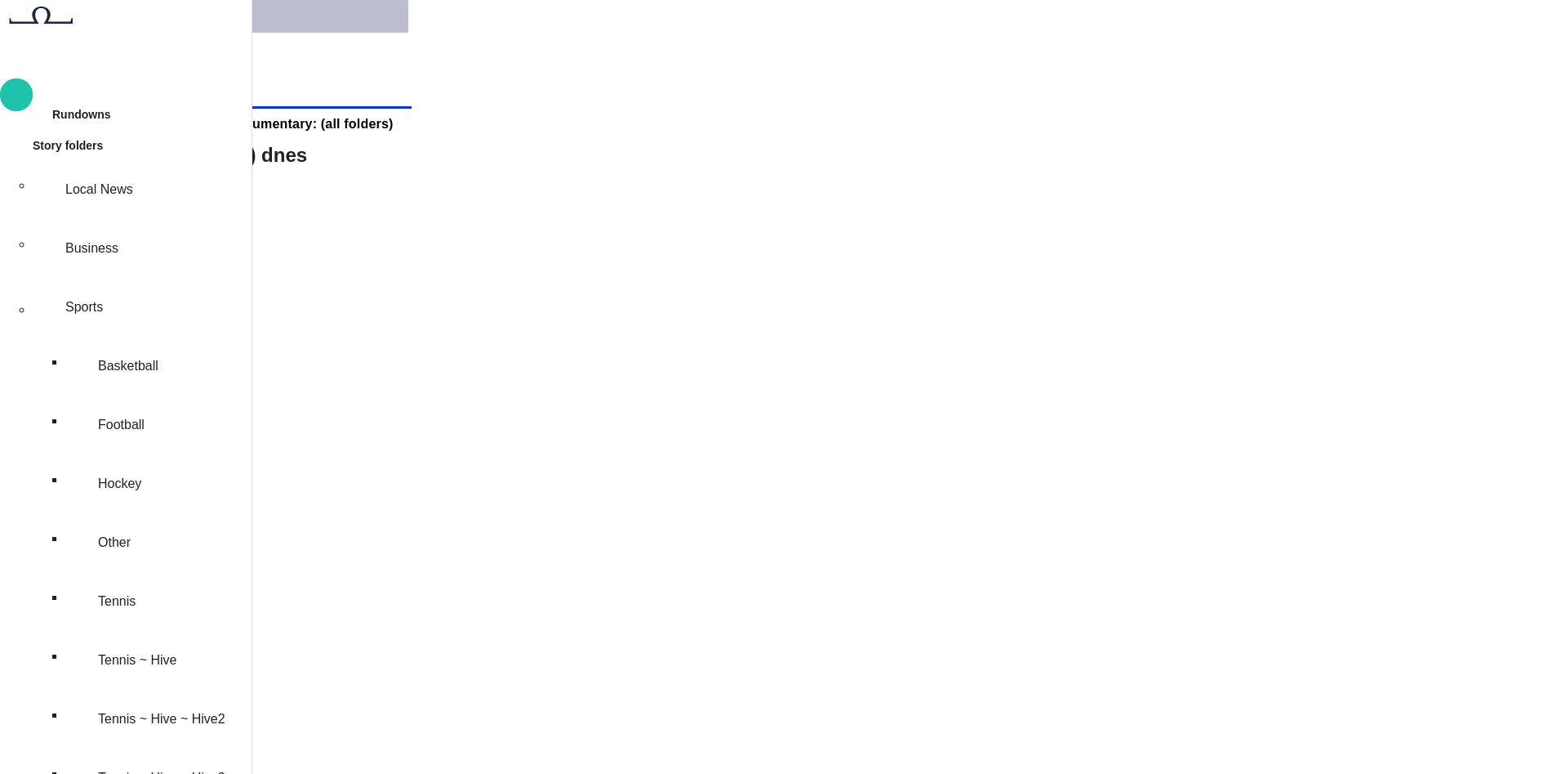
click at [412, 195] on body "Story Rundown Rundowns Story folders Local News Business Sports Basketball Foot…" at bounding box center [784, 651] width 1568 height 1302
click at [408, 181] on body "Story Rundown Rundowns Story folders Local News Business Sports Basketball Foot…" at bounding box center [784, 651] width 1568 height 1302
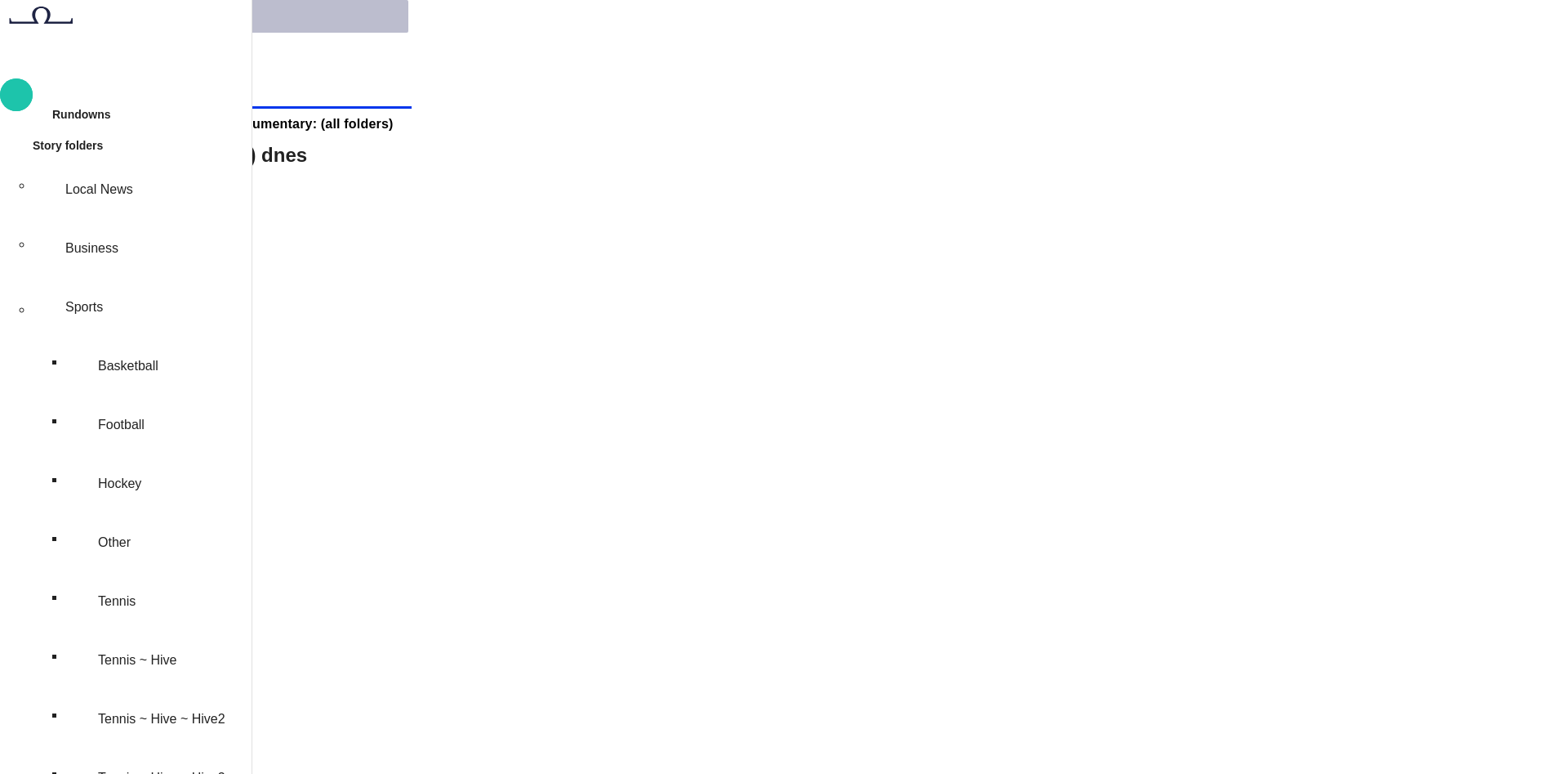
type input "*"
click at [20, 152] on span "main menu" at bounding box center [13, 146] width 13 height 13
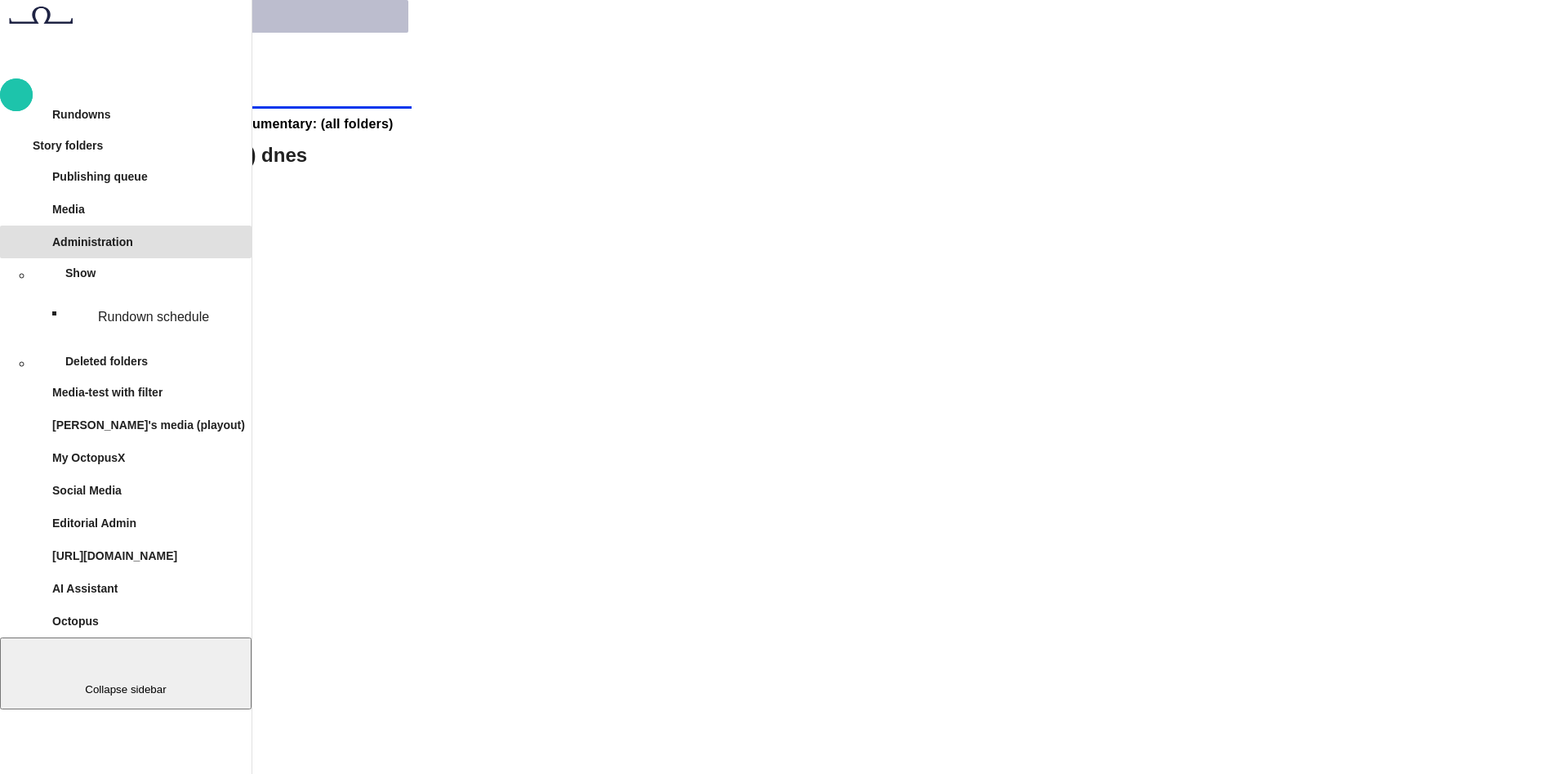
click at [20, 249] on div "main menu" at bounding box center [13, 242] width 13 height 13
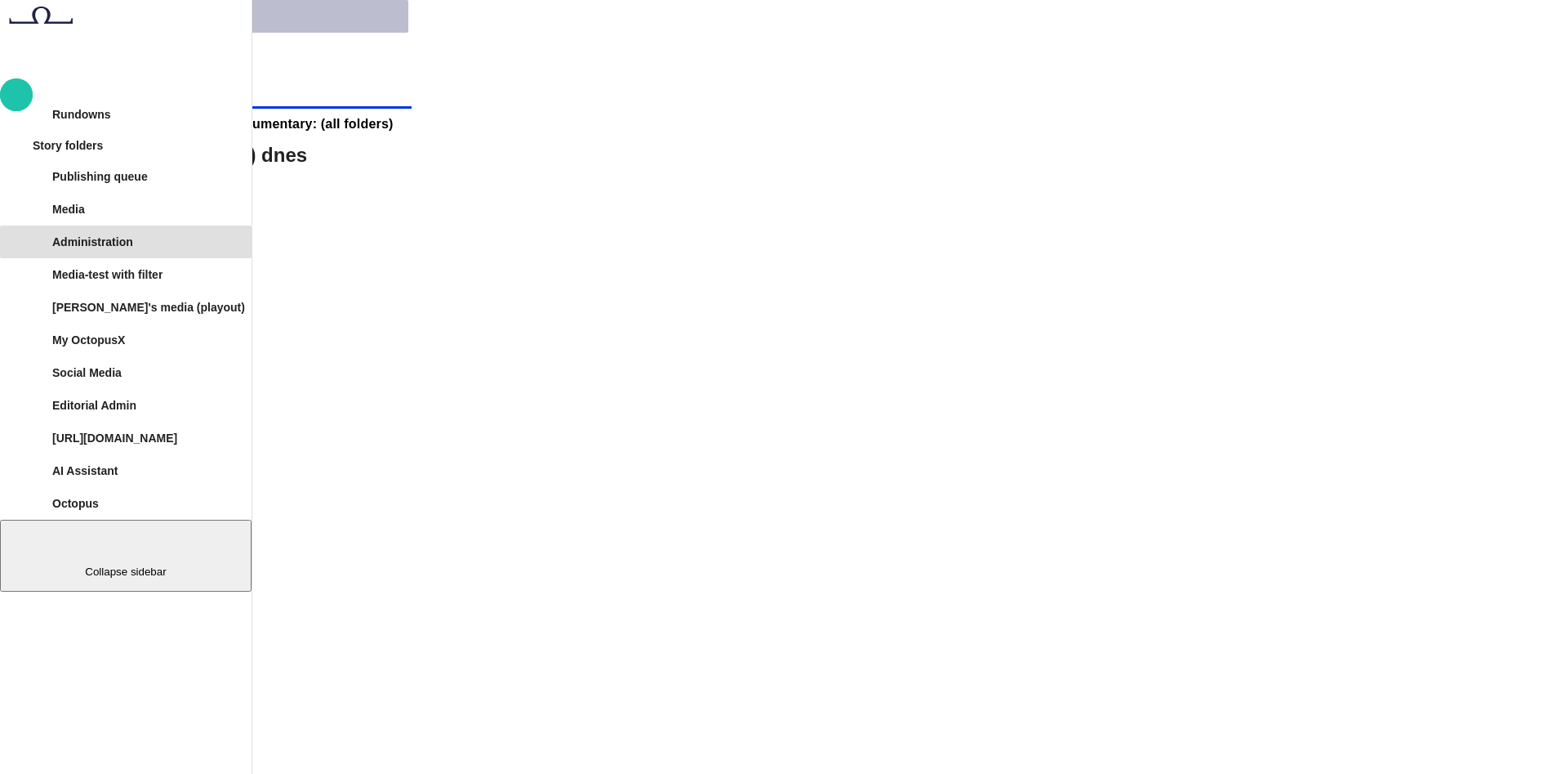
click at [242, 255] on div "Administration" at bounding box center [135, 241] width 219 height 26
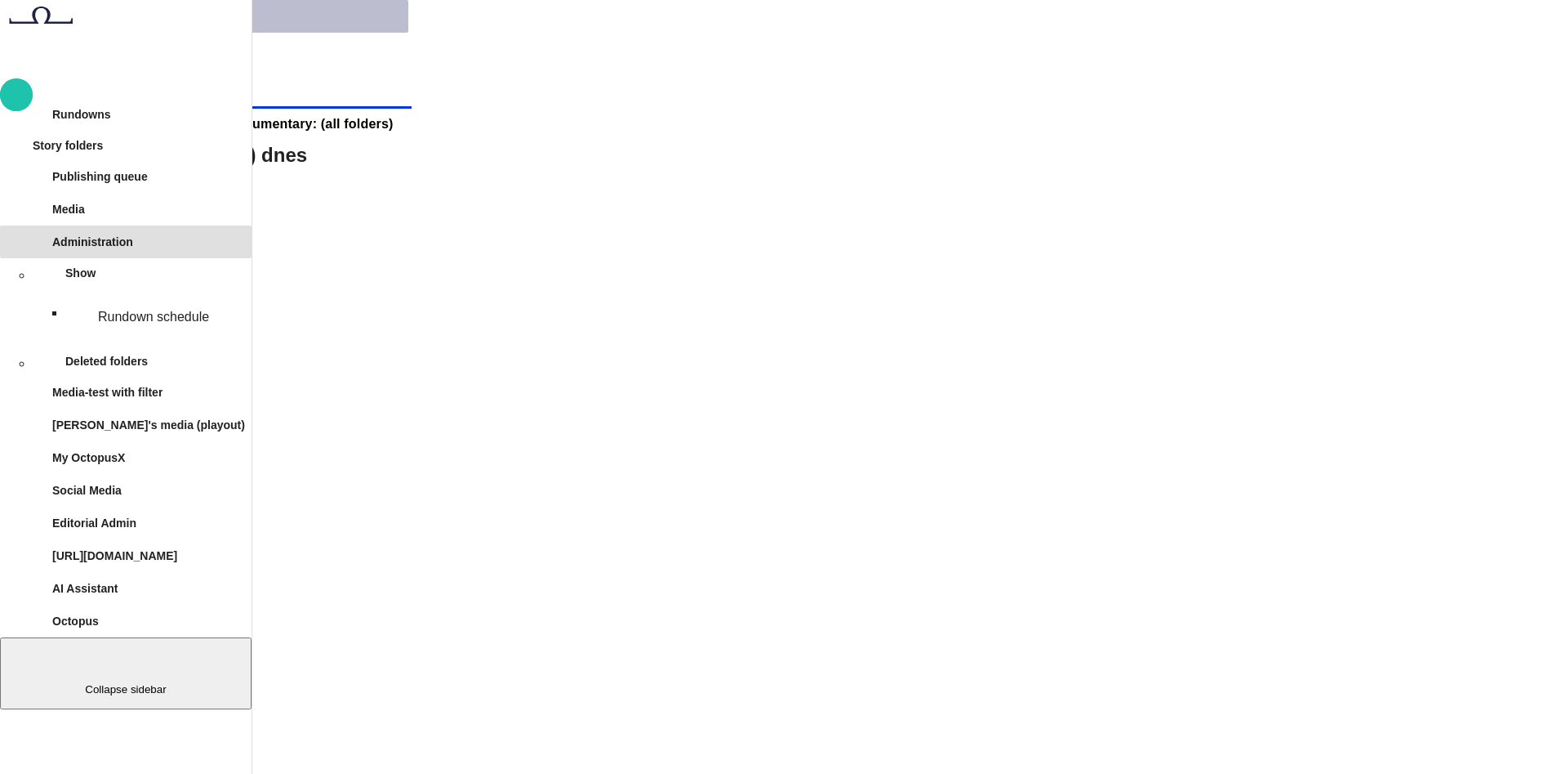
click at [242, 255] on div "Administration" at bounding box center [135, 241] width 219 height 26
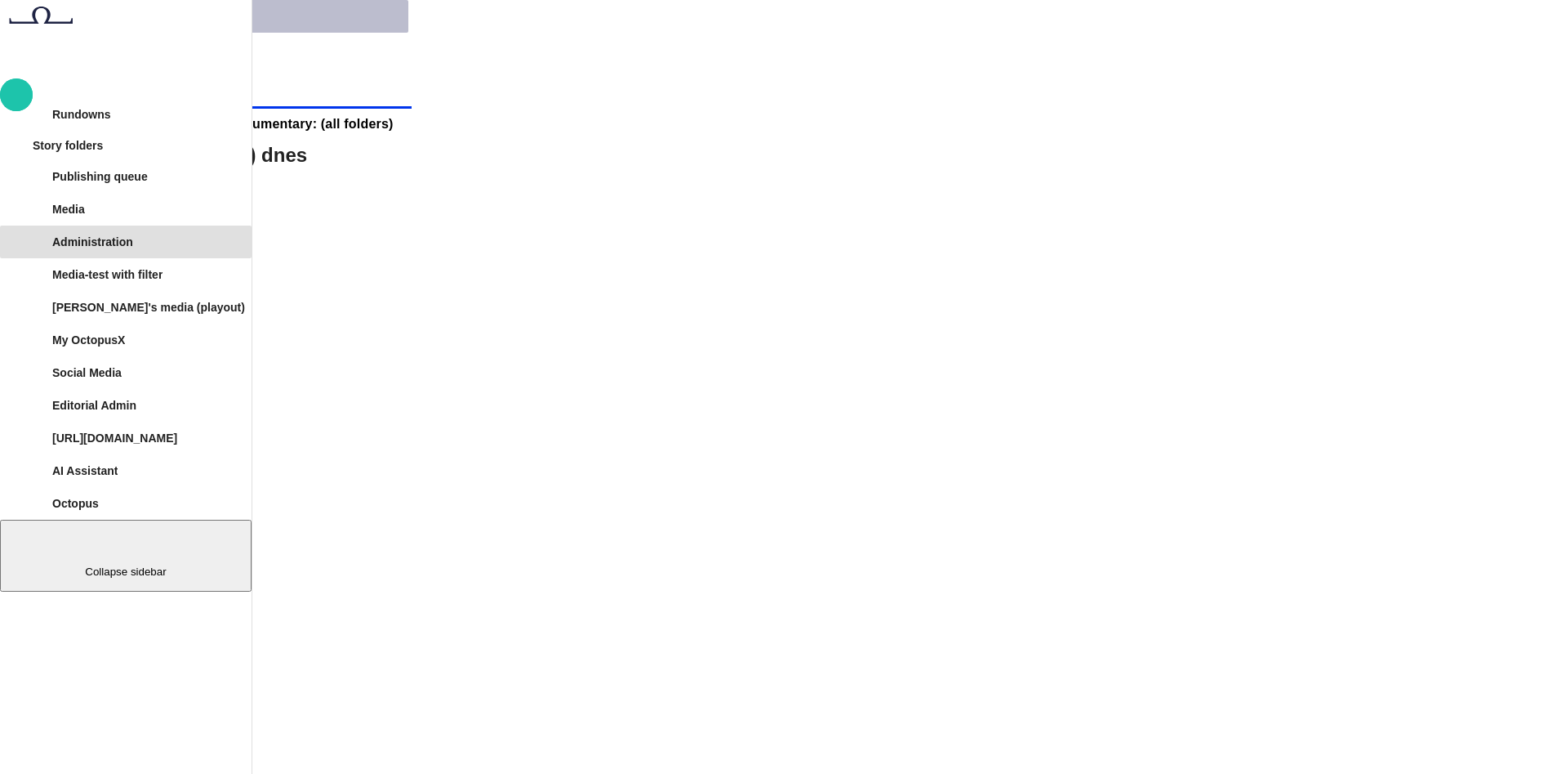
click at [241, 255] on div "Administration" at bounding box center [135, 241] width 219 height 26
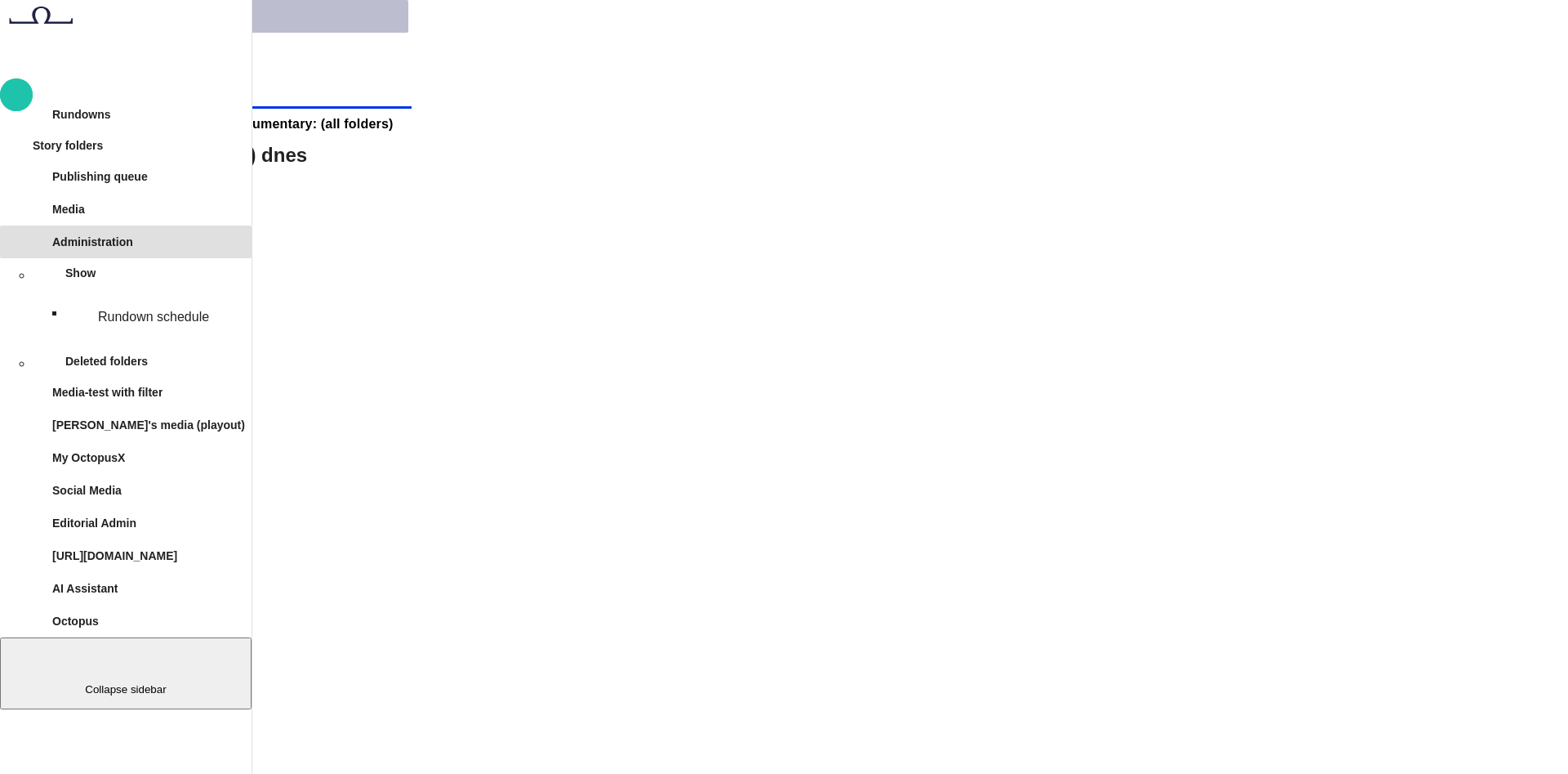
click at [238, 255] on div "Administration" at bounding box center [135, 241] width 219 height 26
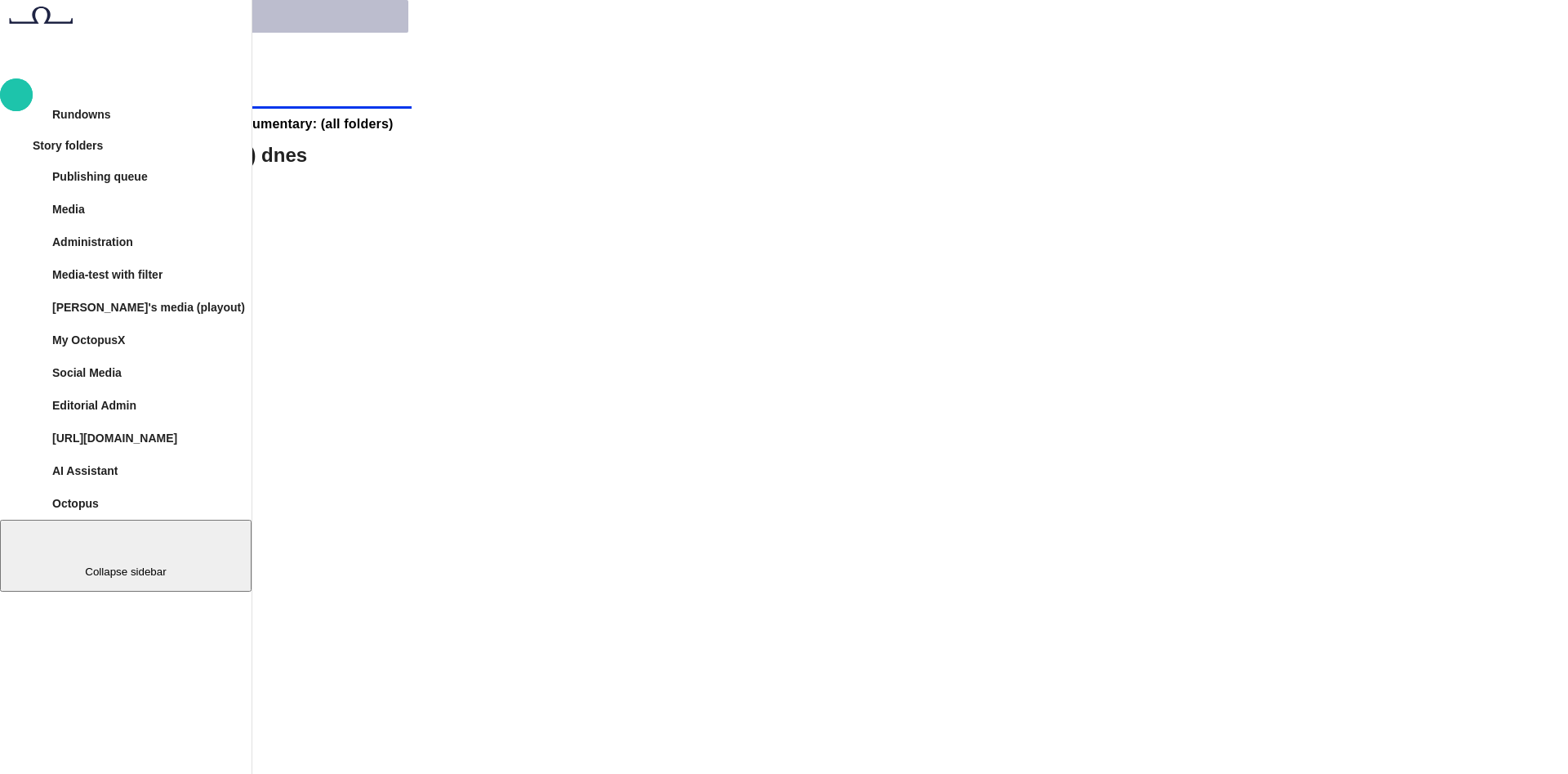
click at [128, 128] on div "Rundowns" at bounding box center [135, 114] width 219 height 26
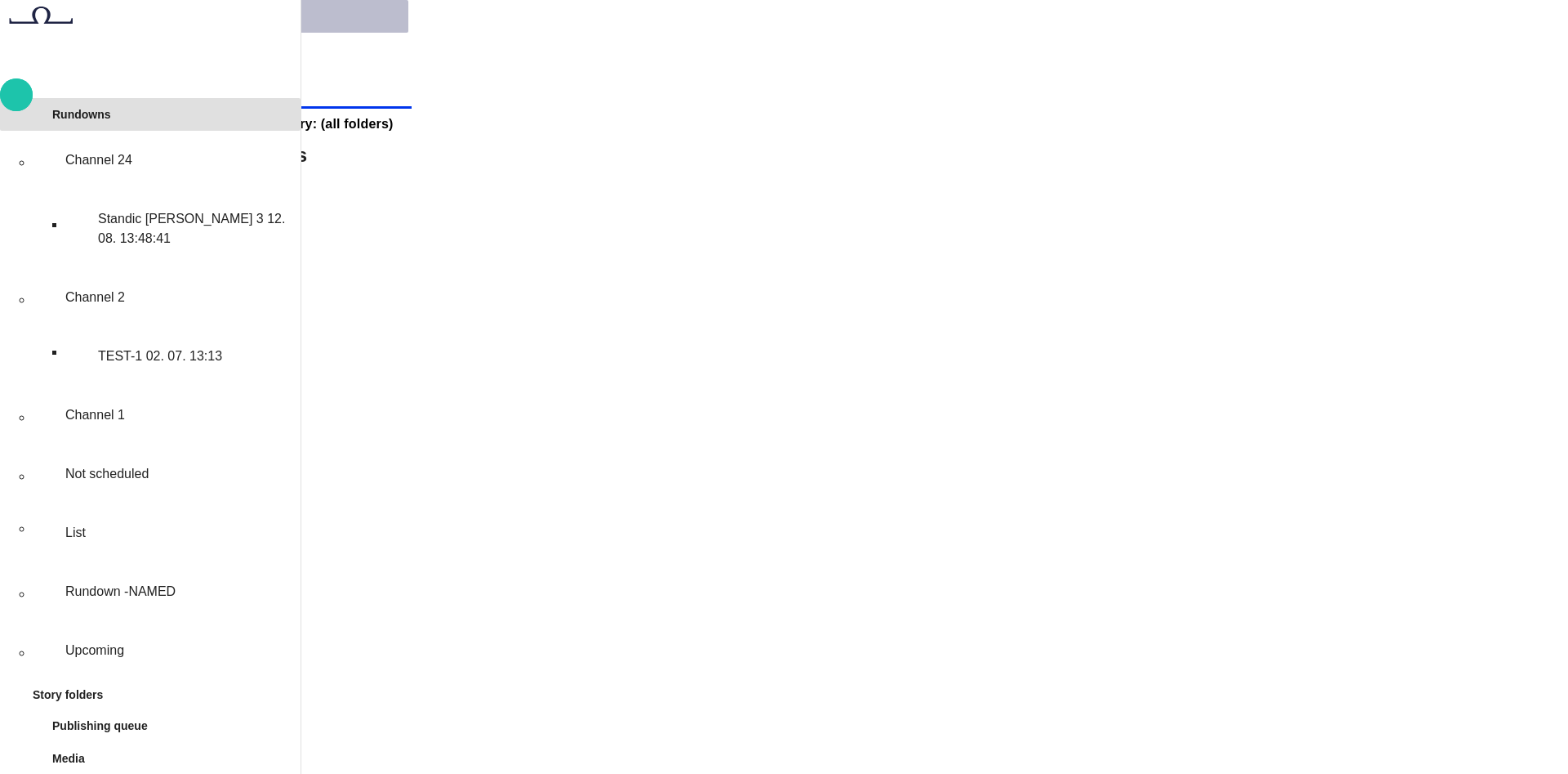
click at [135, 218] on p "Standic walkup 3 12. 08. 13:48:41" at bounding box center [196, 229] width 196 height 39
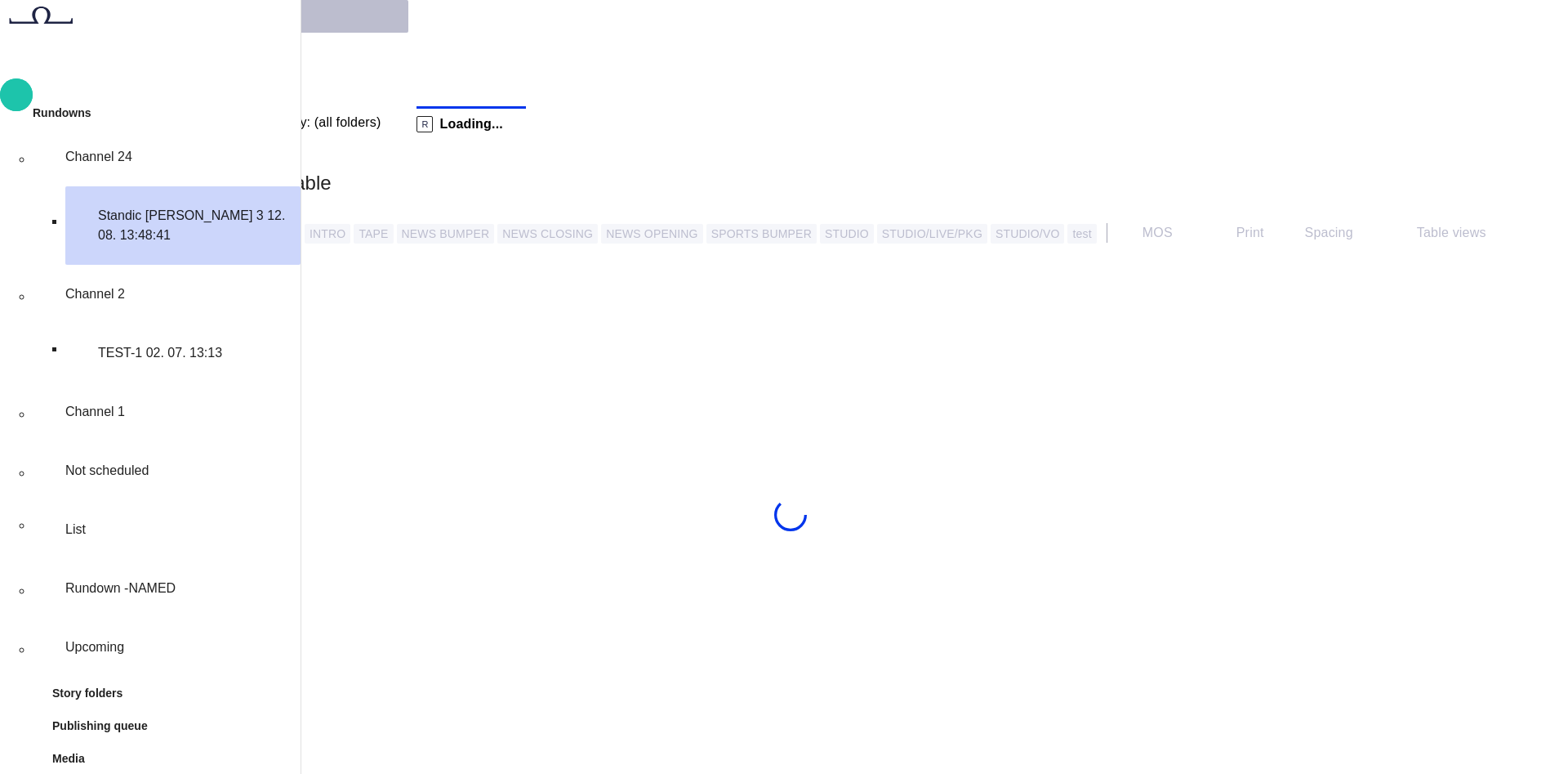
scroll to position [33, 0]
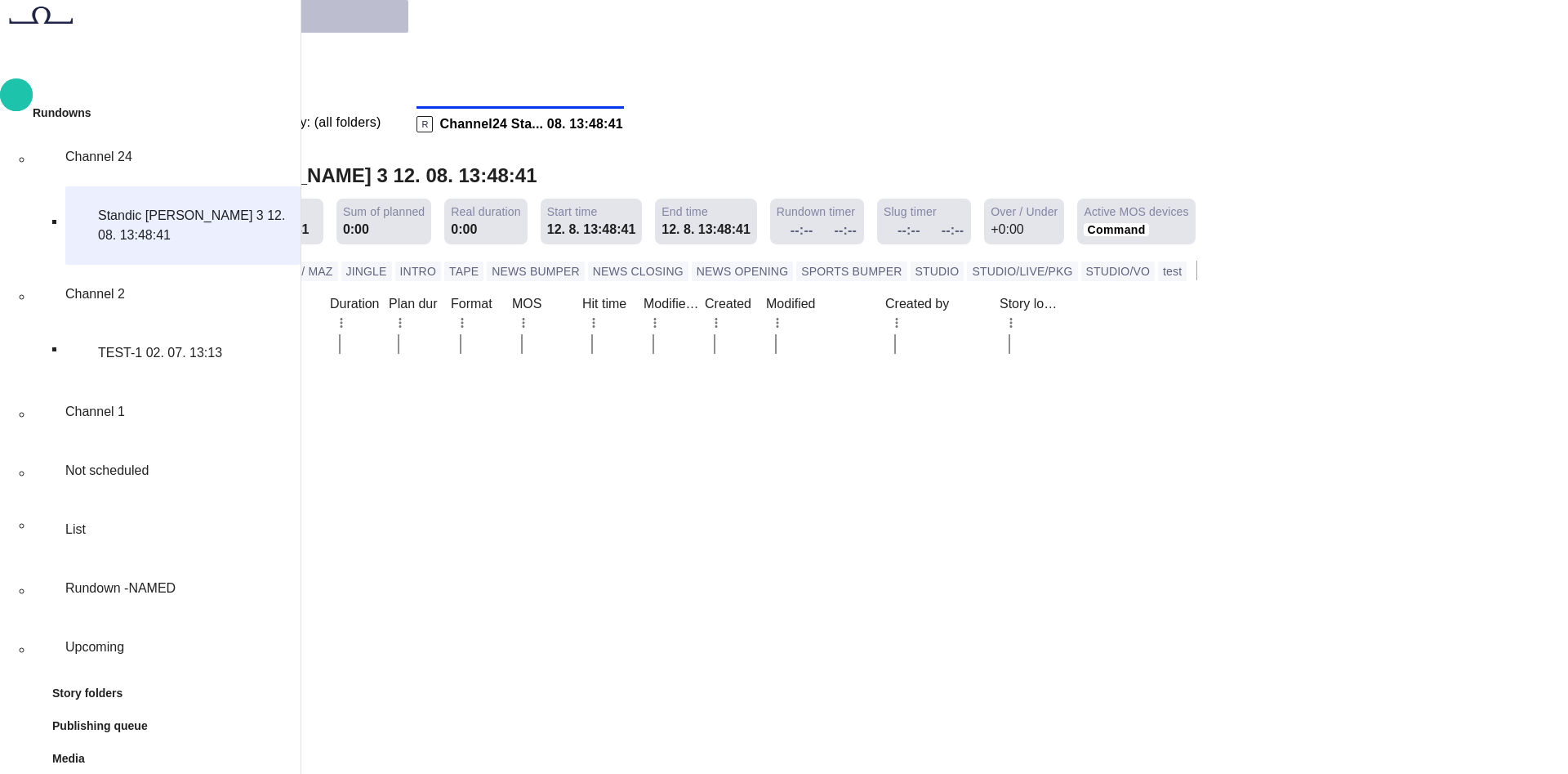
click at [184, 371] on span "New story" at bounding box center [108, 379] width 152 height 16
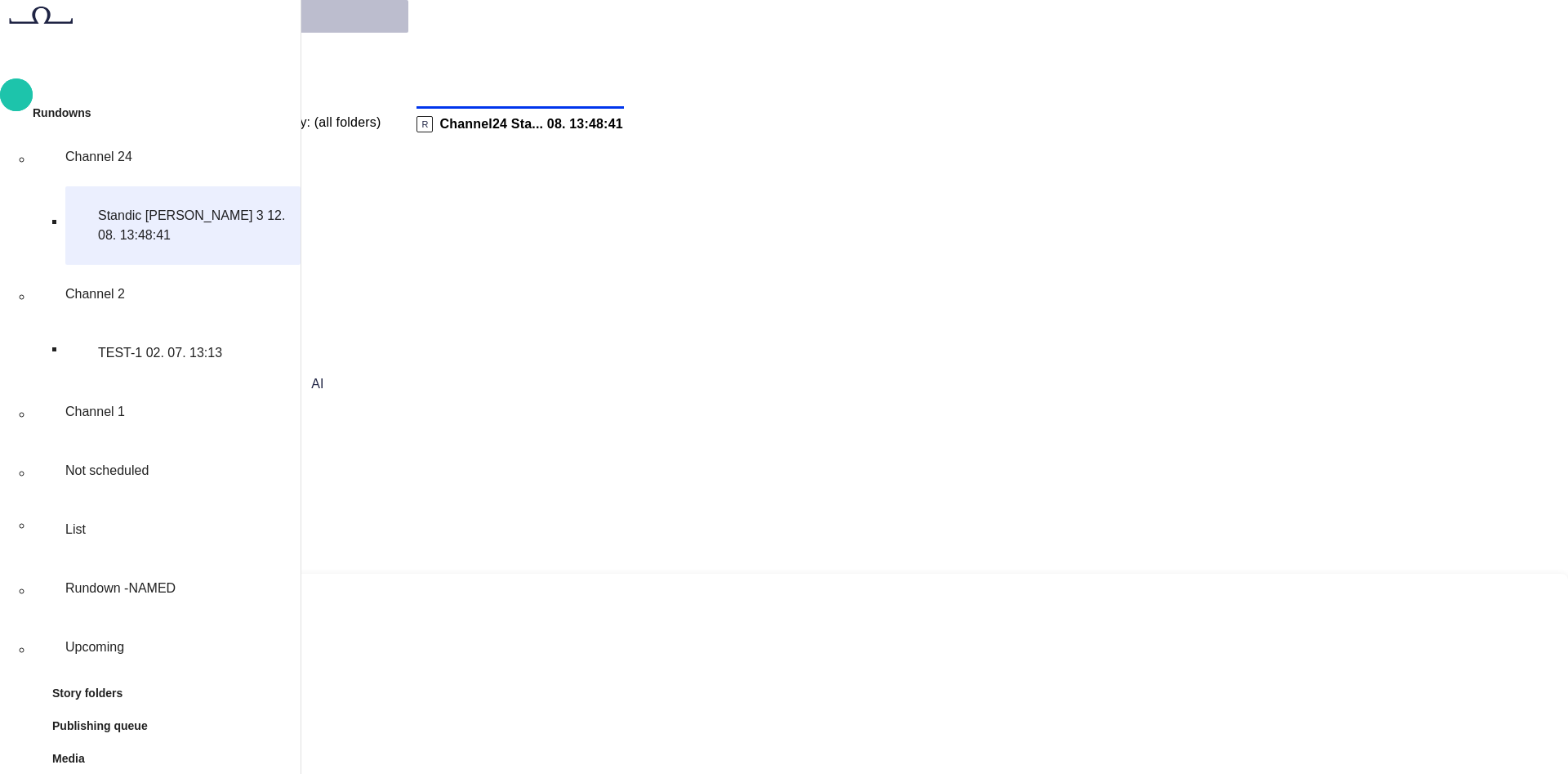
click at [62, 632] on button "button" at bounding box center [47, 644] width 29 height 24
drag, startPoint x: 852, startPoint y: 289, endPoint x: 861, endPoint y: 300, distance: 14.2
click at [859, 446] on div "Start by adding new element ​" at bounding box center [791, 510] width 1555 height 128
click at [129, 495] on input "text" at bounding box center [71, 504] width 116 height 17
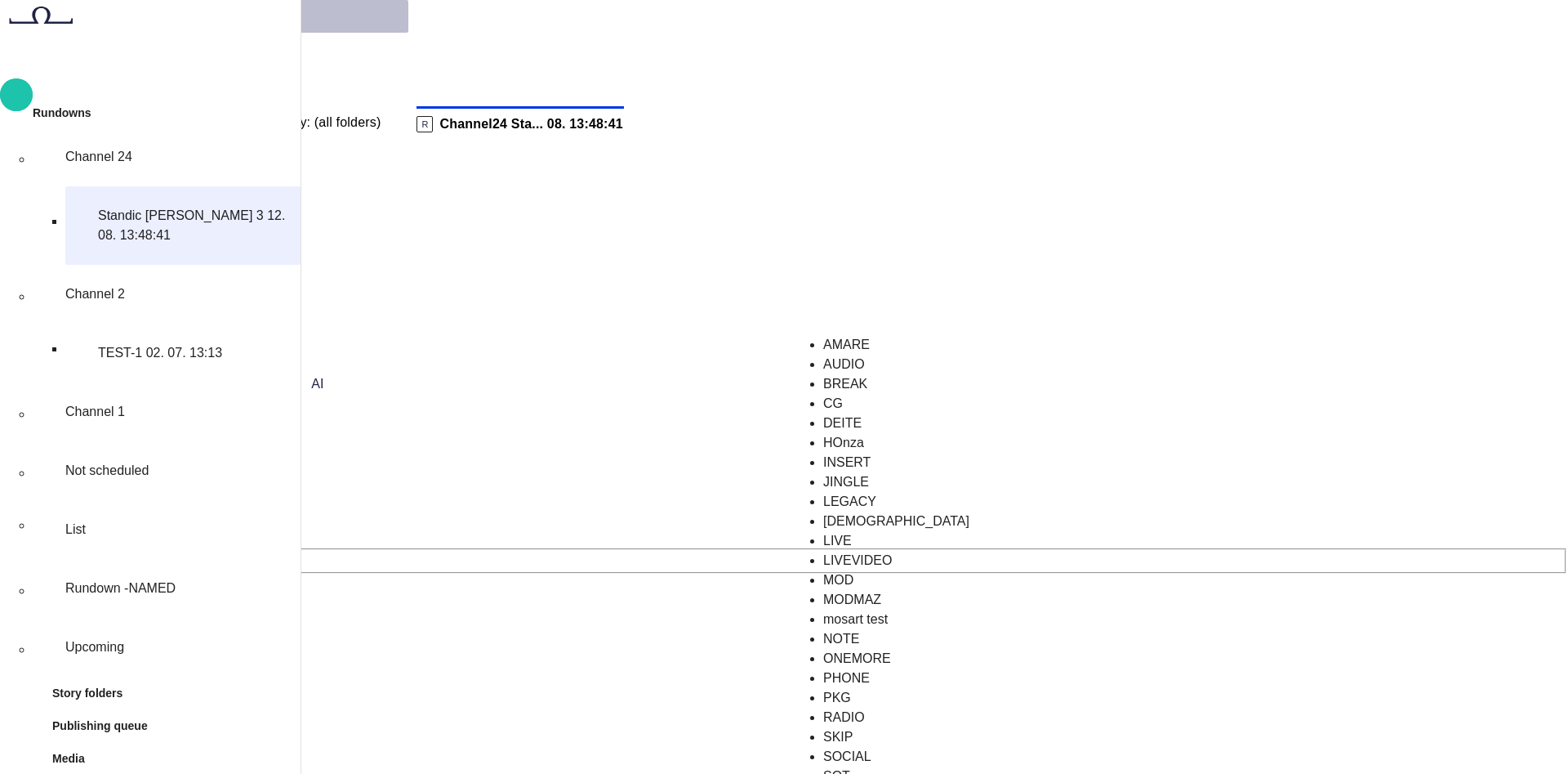
click at [883, 414] on li "CG" at bounding box center [938, 404] width 228 height 20
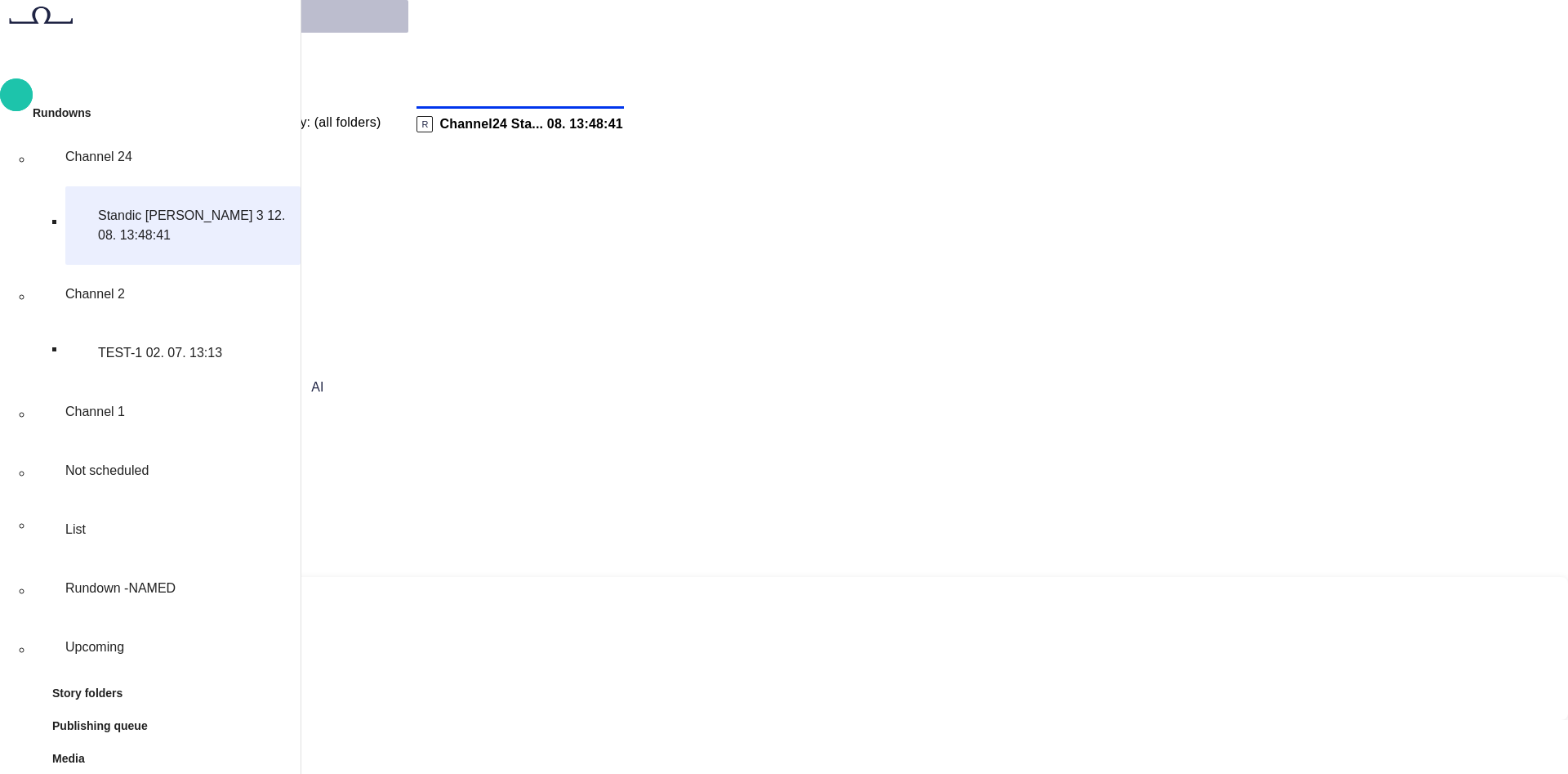
click at [714, 577] on div "** ***** **** ********* **** ﻿ ﻿ ﻿" at bounding box center [794, 648] width 1522 height 143
click at [20, 560] on span "button" at bounding box center [20, 560] width 0 height 0
click at [90, 553] on p "Insert Element" at bounding box center [55, 559] width 70 height 13
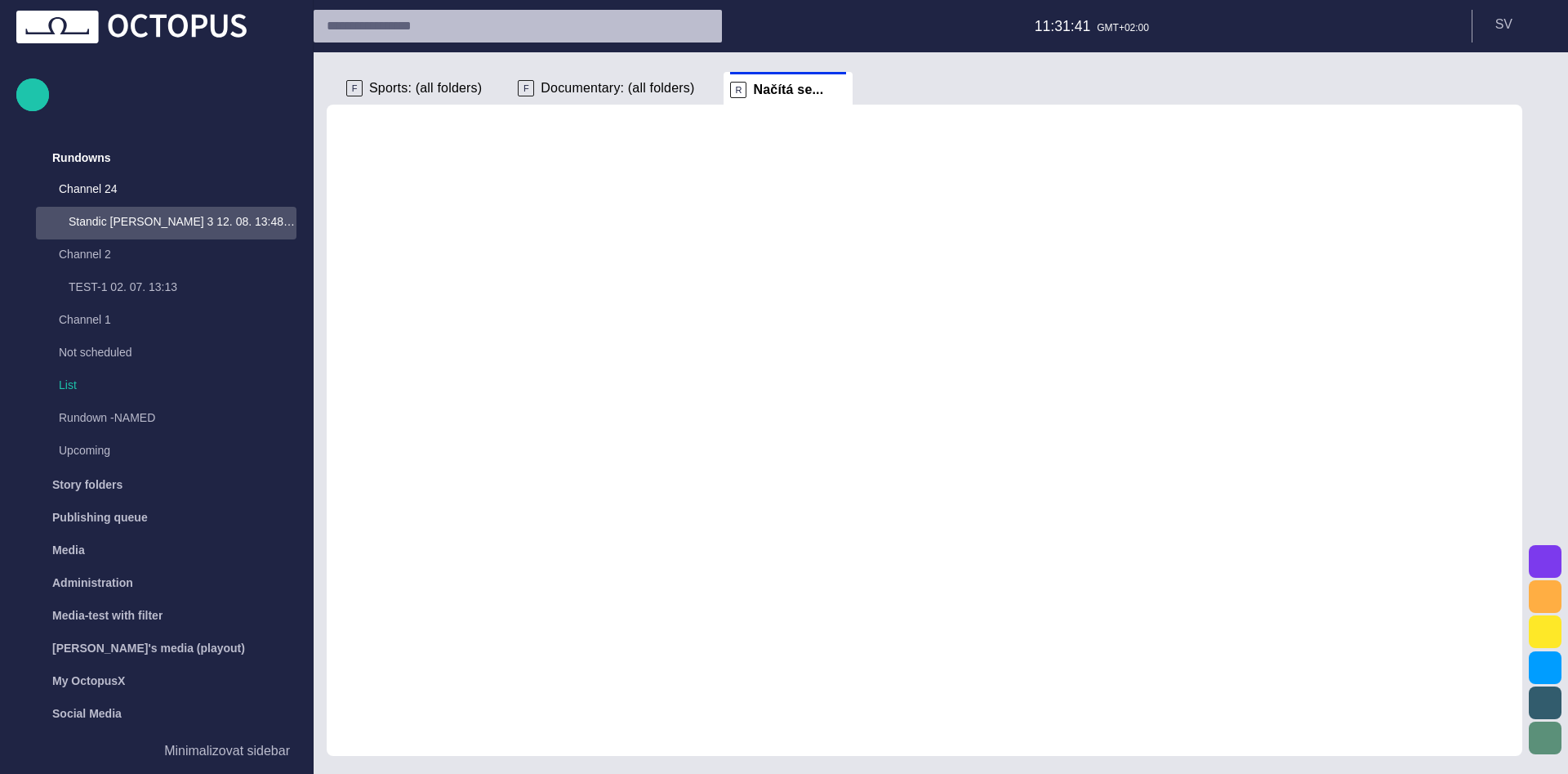
scroll to position [33, 0]
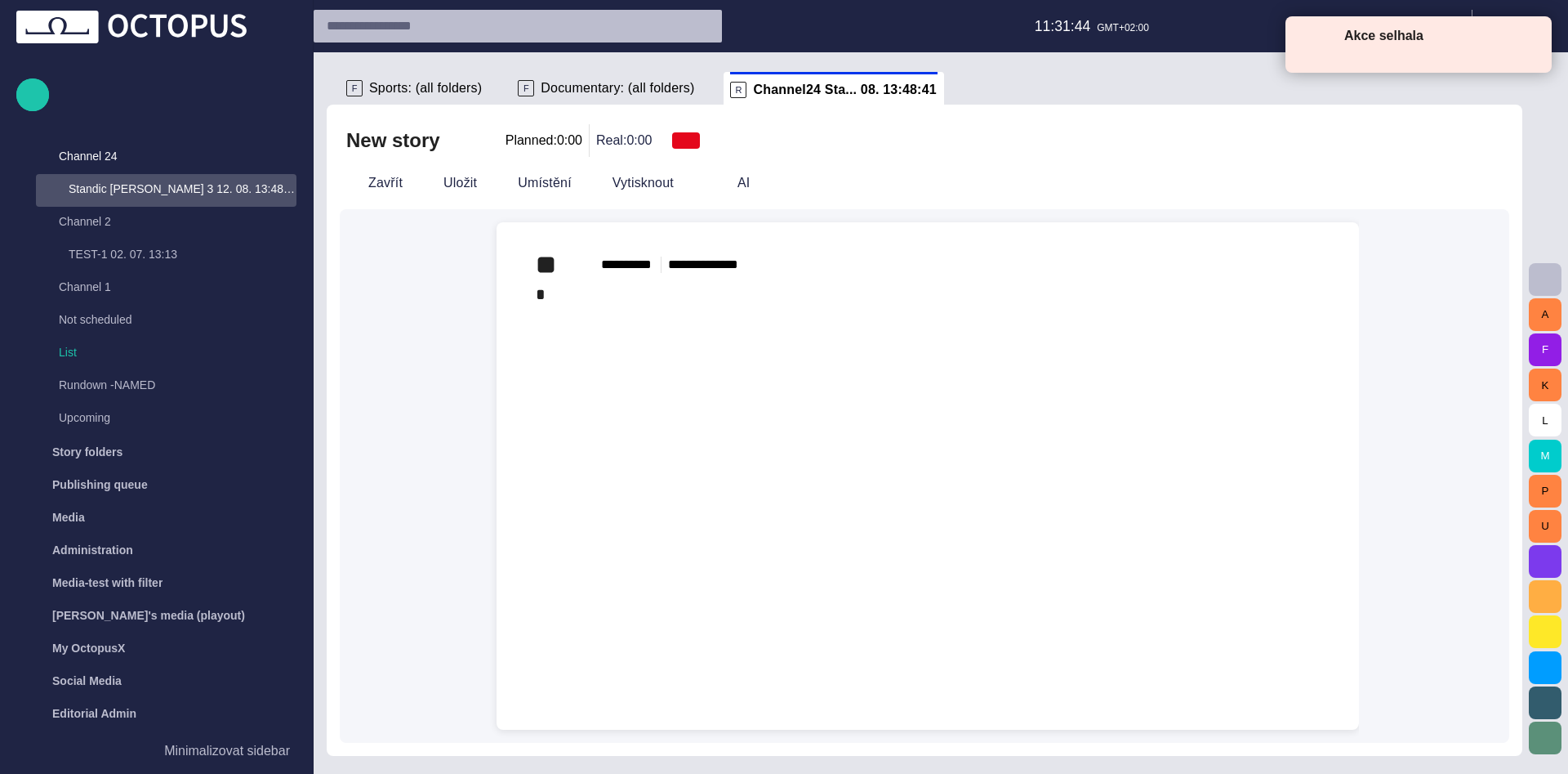
click at [1532, 48] on span at bounding box center [1531, 43] width 15 height 15
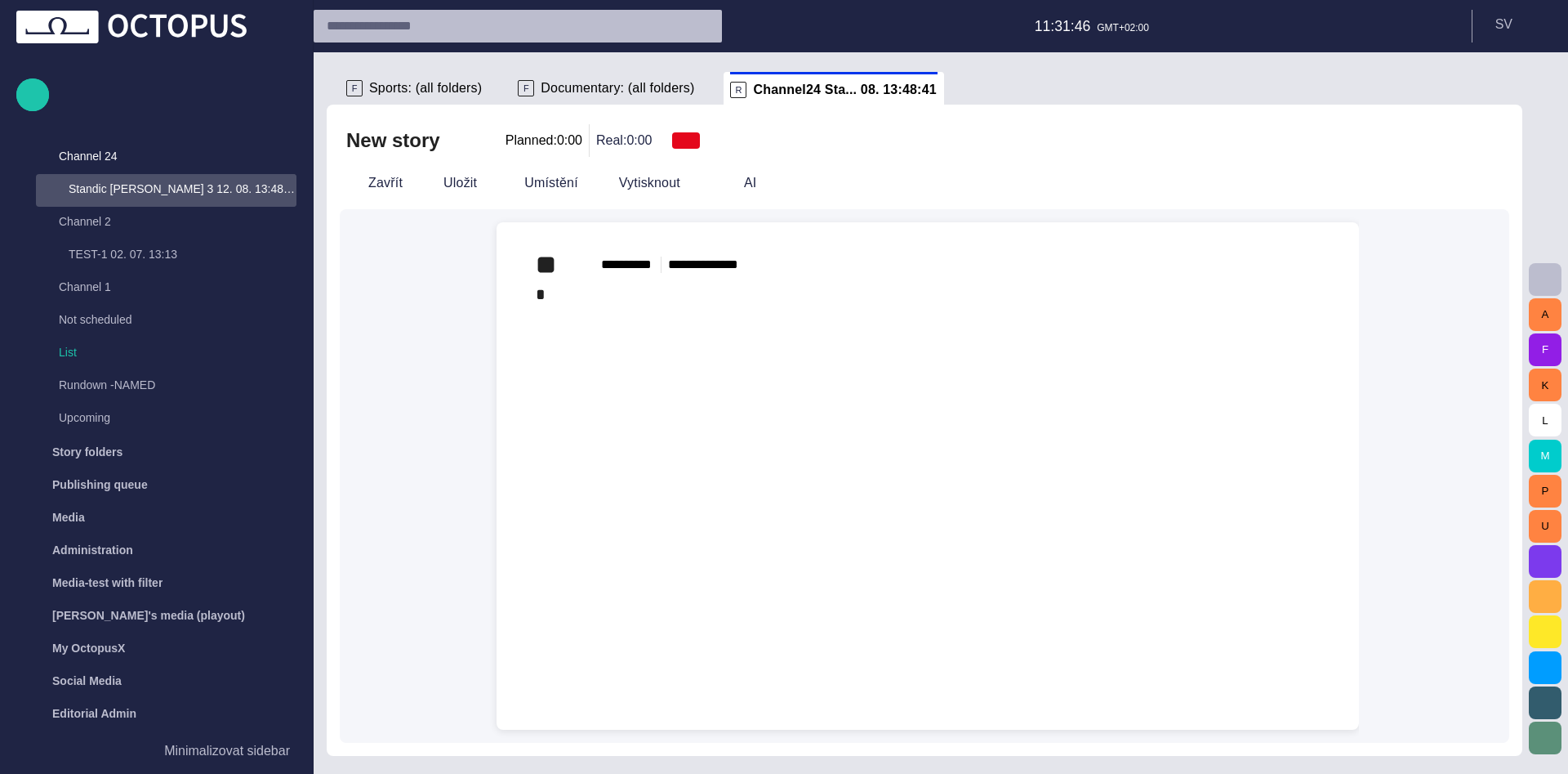
scroll to position [0, 0]
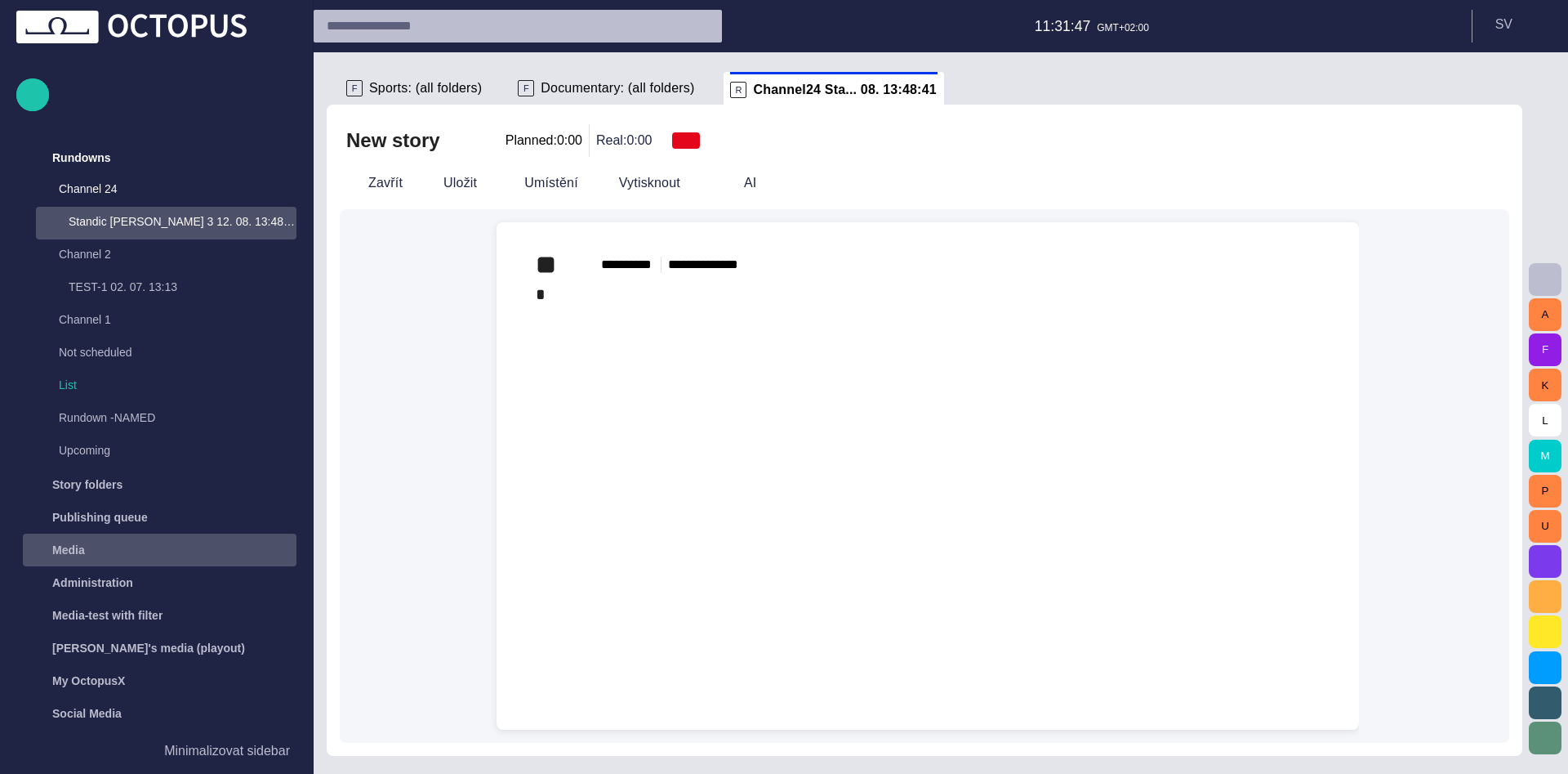
click at [115, 534] on div "Media" at bounding box center [159, 550] width 273 height 33
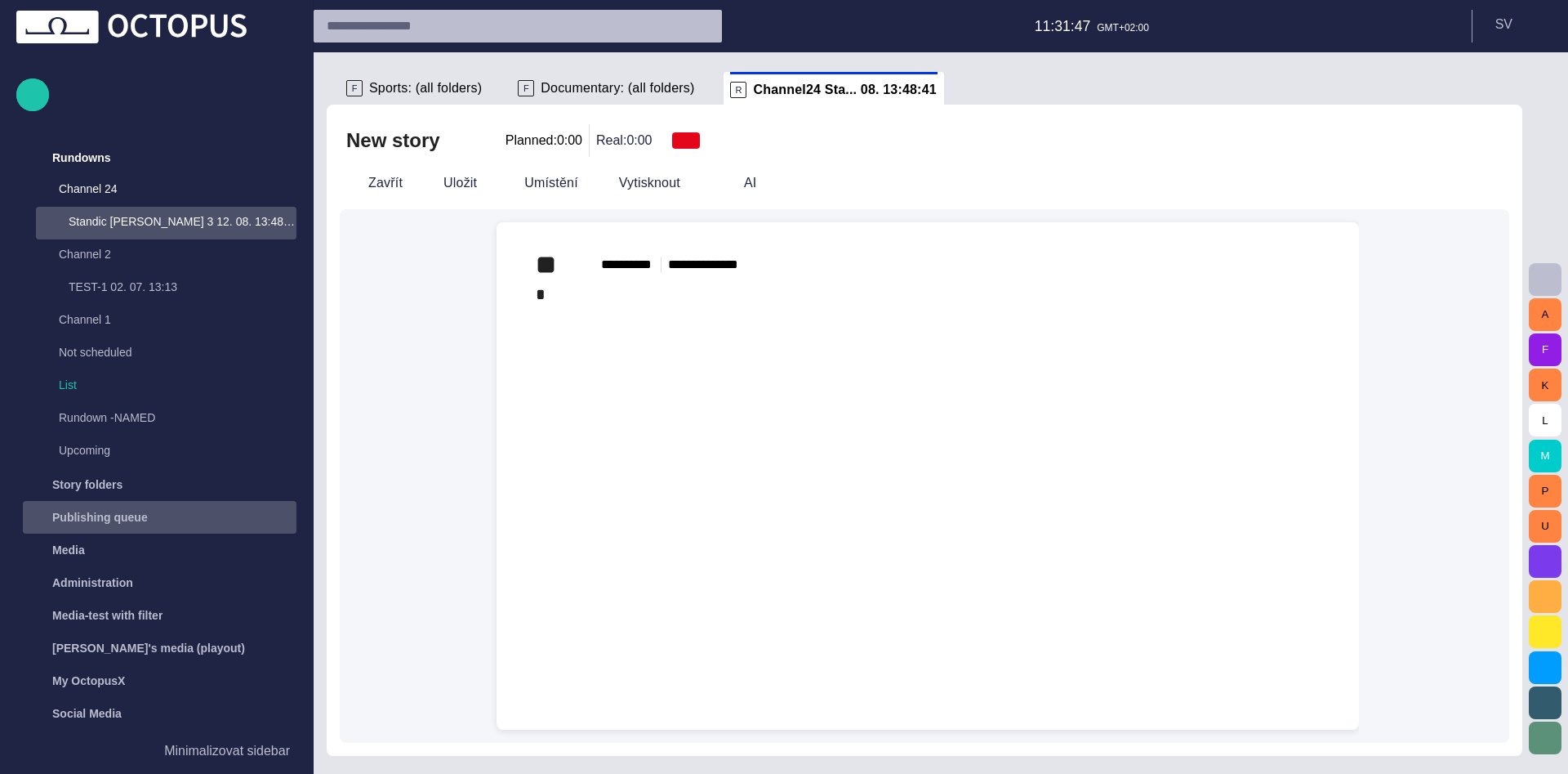
click at [114, 512] on p "Publishing queue" at bounding box center [100, 517] width 96 height 17
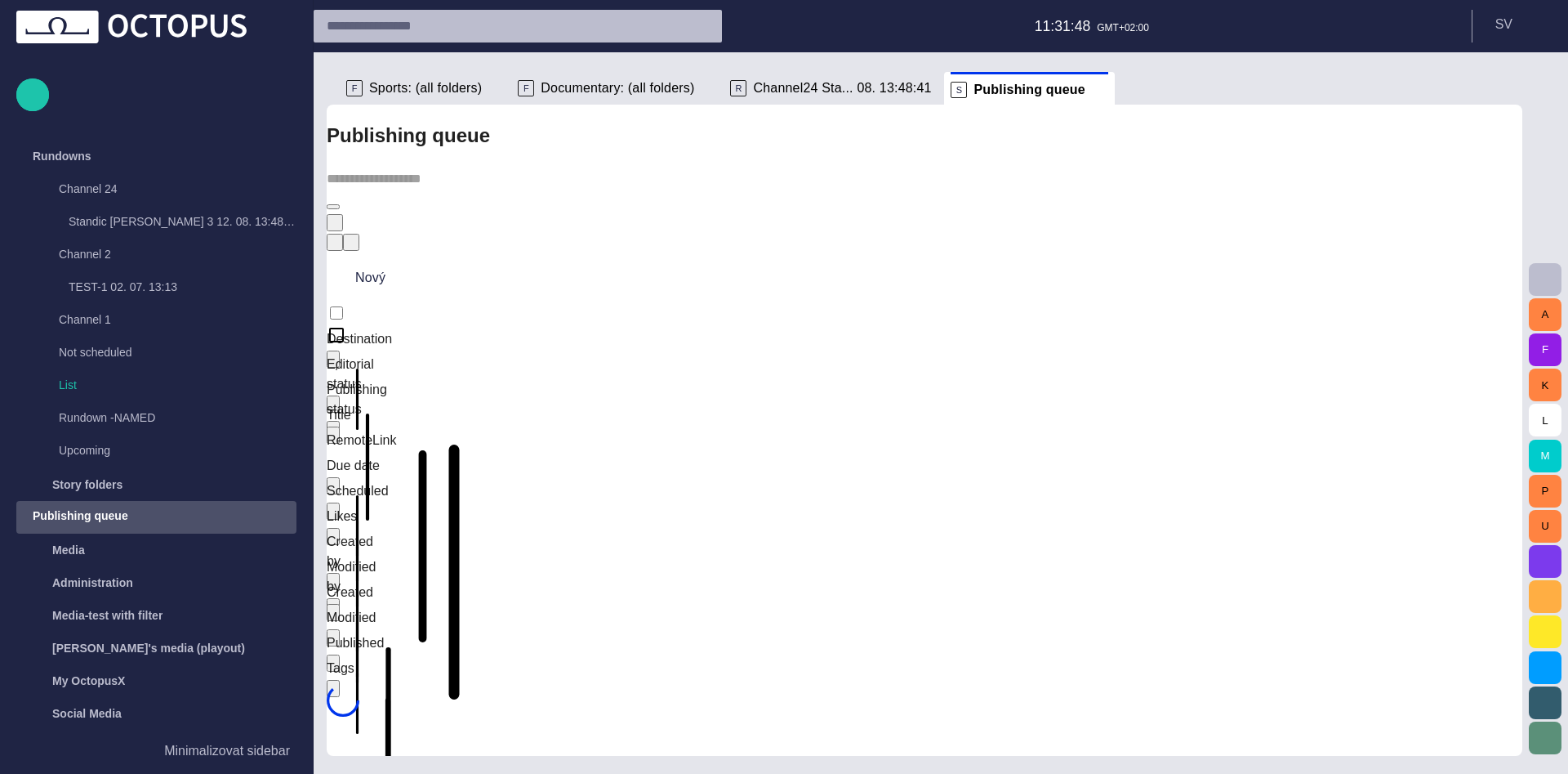
scroll to position [125, 0]
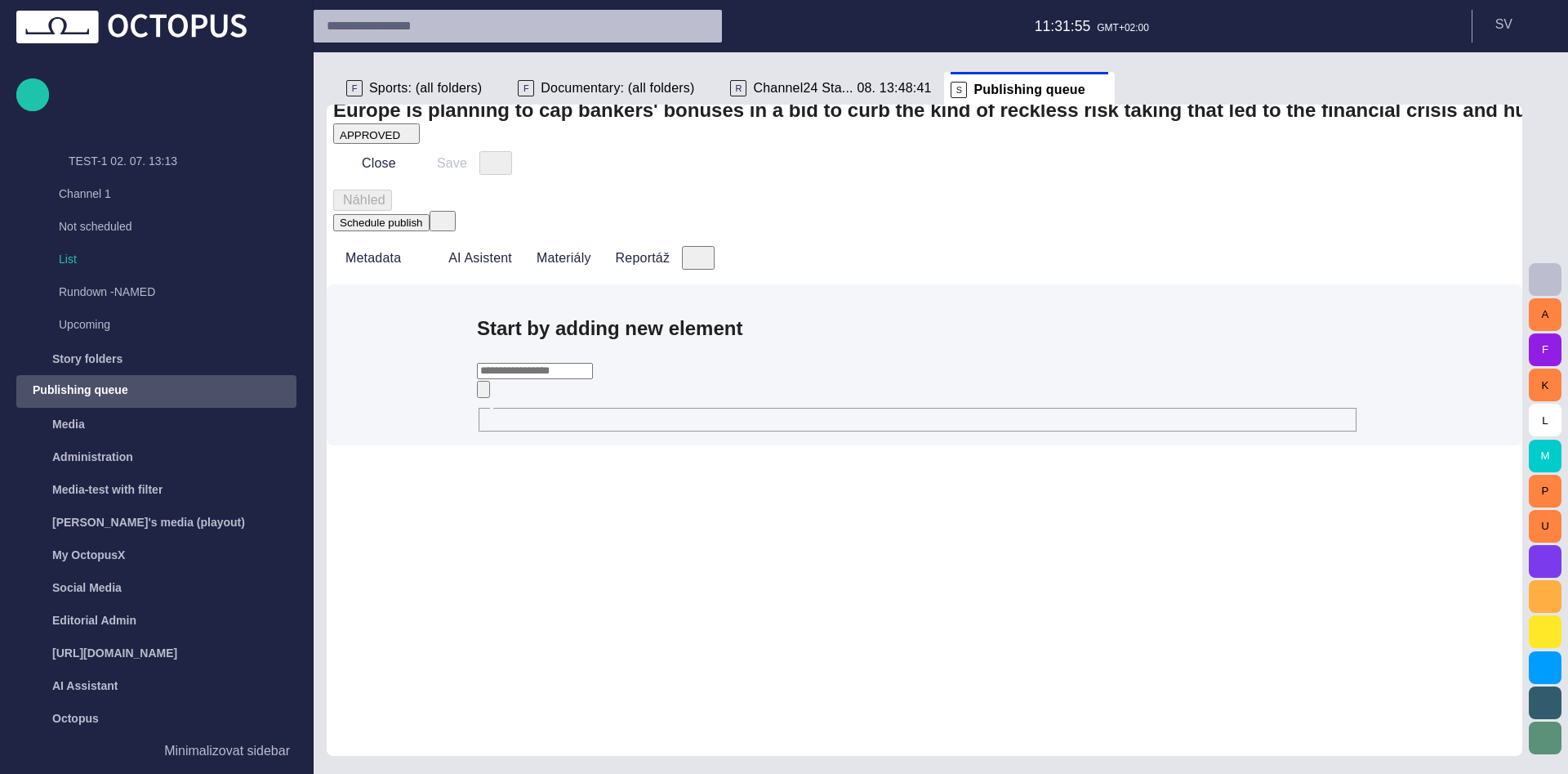
click at [1542, 81] on div "A F K L M P U" at bounding box center [1545, 413] width 46 height 721
click at [1505, 84] on span "button" at bounding box center [1506, 88] width 20 height 20
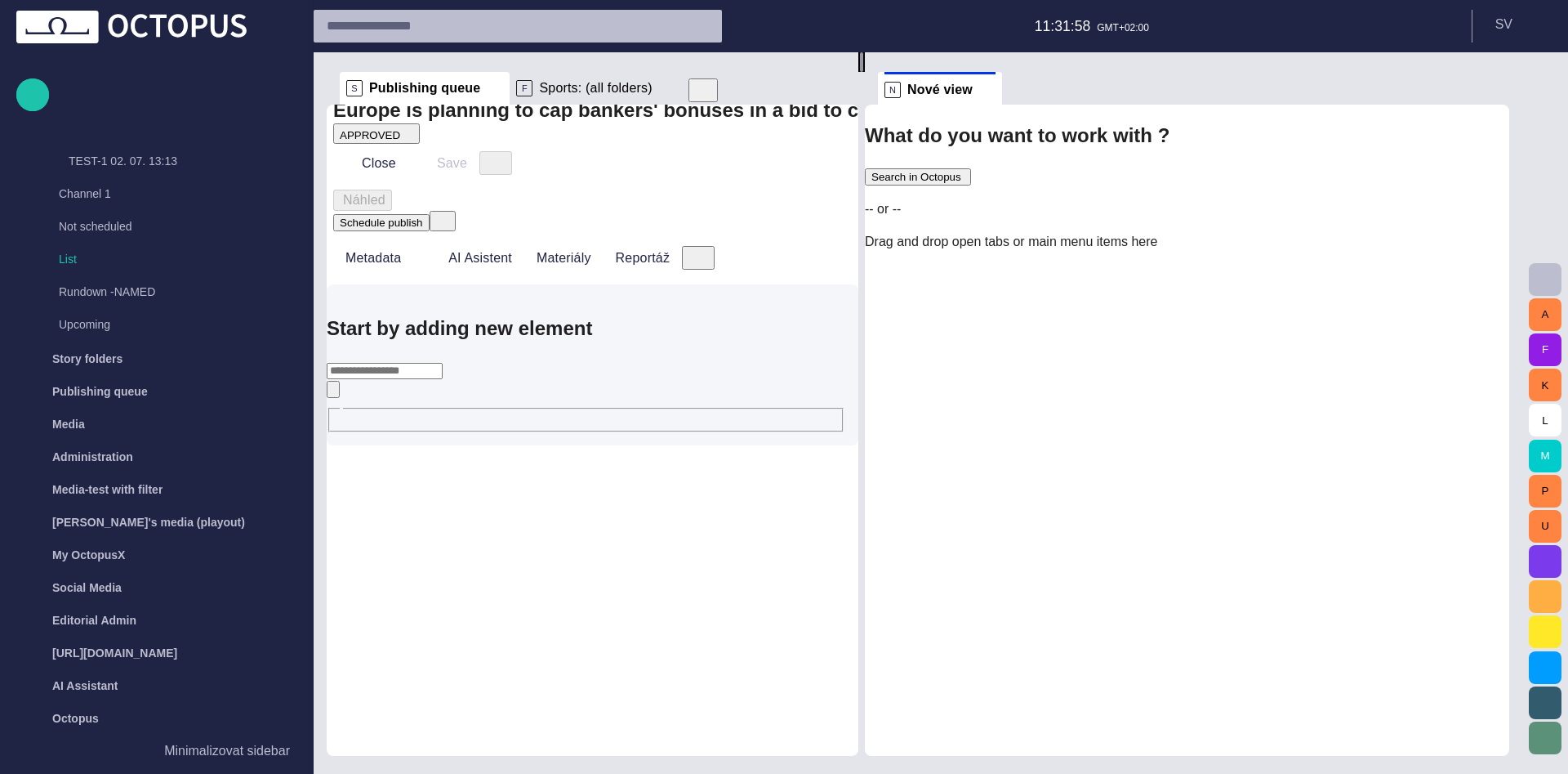
drag, startPoint x: 923, startPoint y: 405, endPoint x: 869, endPoint y: 424, distance: 57.2
click at [865, 72] on div at bounding box center [862, 63] width 7 height 20
click at [995, 90] on span at bounding box center [988, 90] width 17 height 17
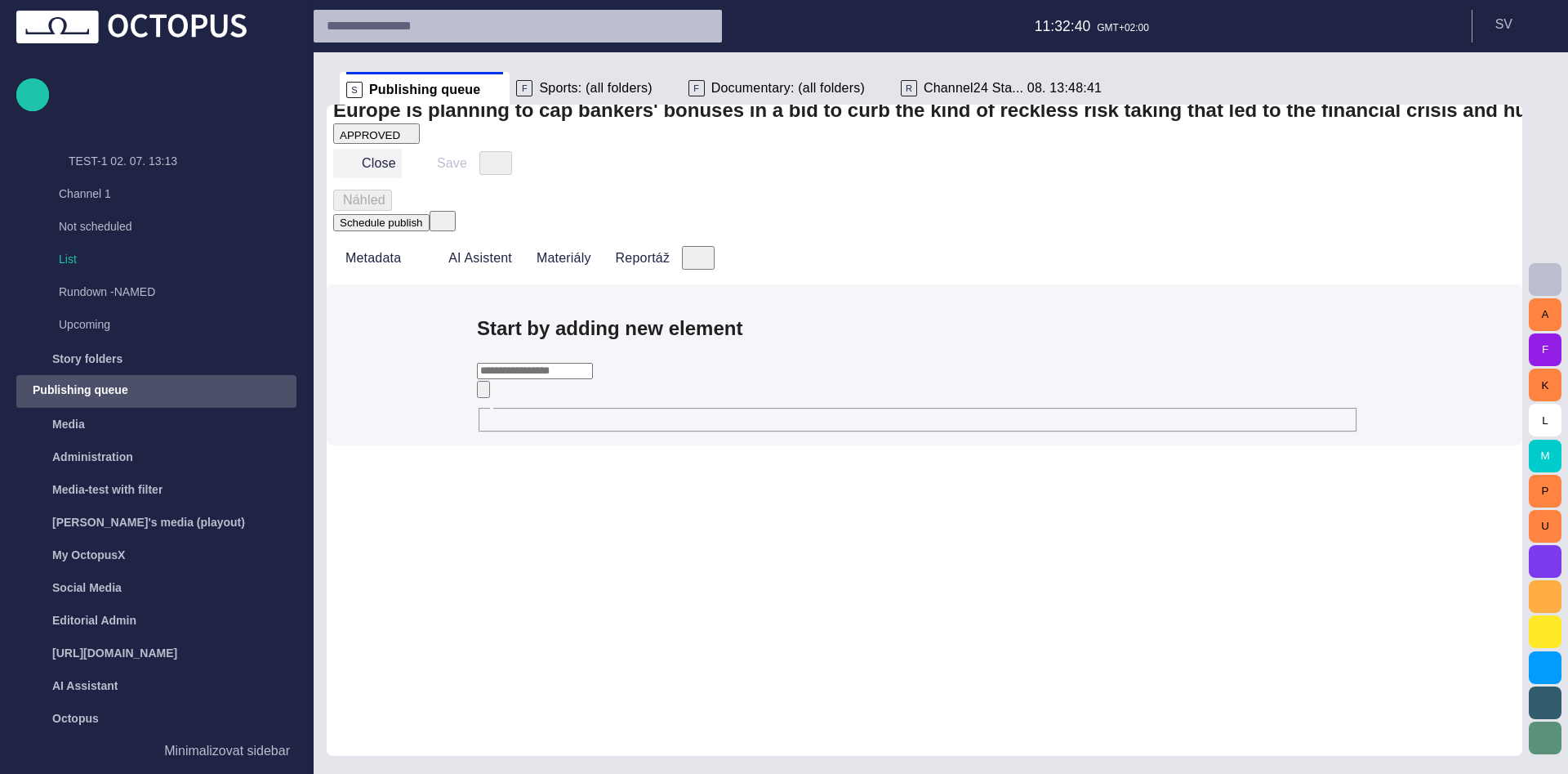
click at [368, 178] on button "Close" at bounding box center [368, 163] width 68 height 29
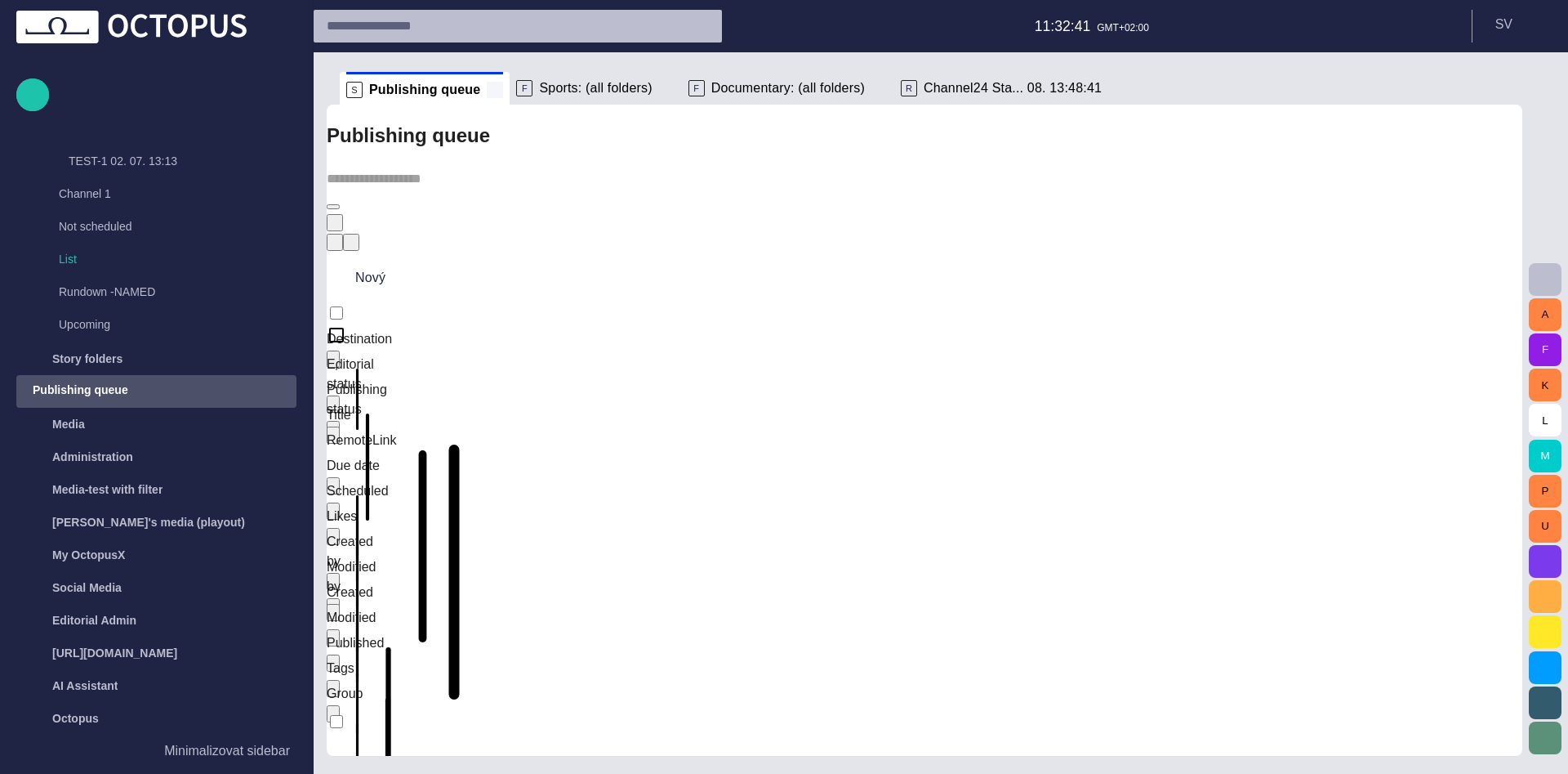
click at [487, 97] on span at bounding box center [495, 90] width 17 height 17
